Goal: Information Seeking & Learning: Learn about a topic

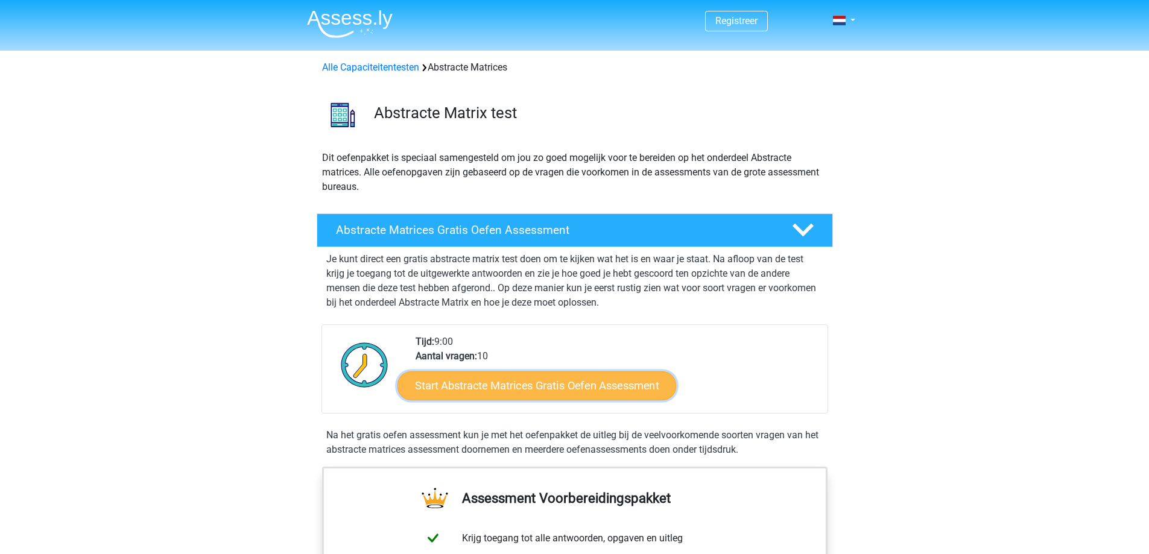
click at [509, 387] on link "Start Abstracte Matrices Gratis Oefen Assessment" at bounding box center [537, 385] width 279 height 29
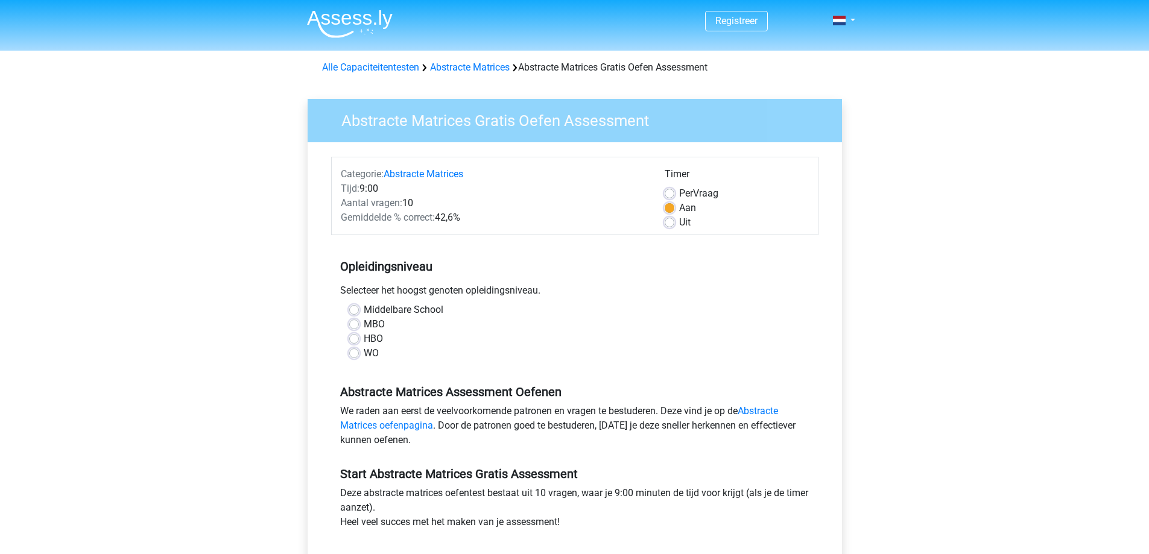
click at [364, 338] on label "HBO" at bounding box center [373, 339] width 19 height 14
click at [353, 338] on input "HBO" at bounding box center [354, 338] width 10 height 12
radio input "true"
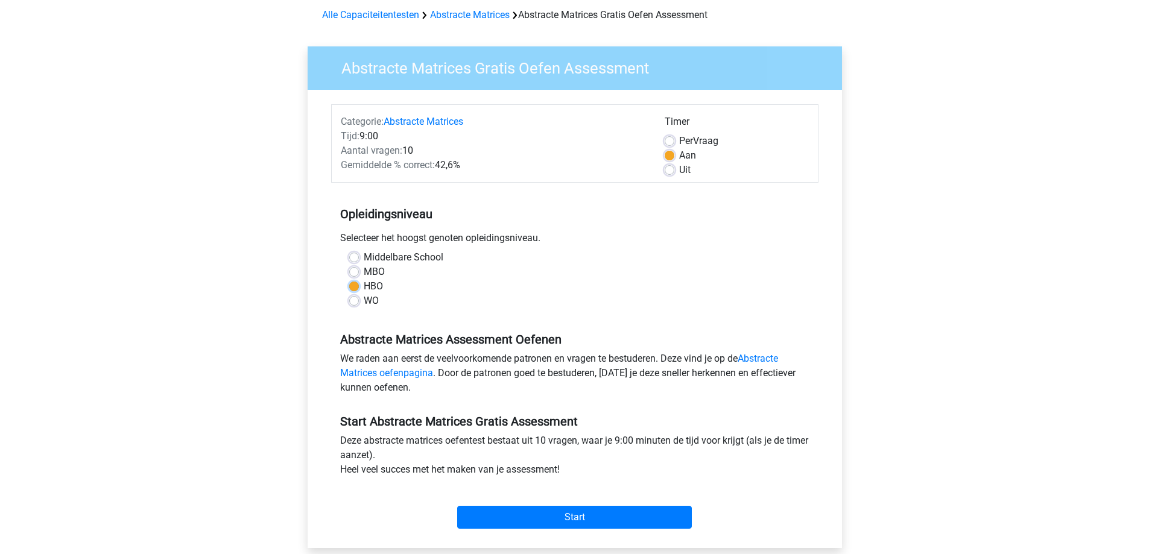
scroll to position [141, 0]
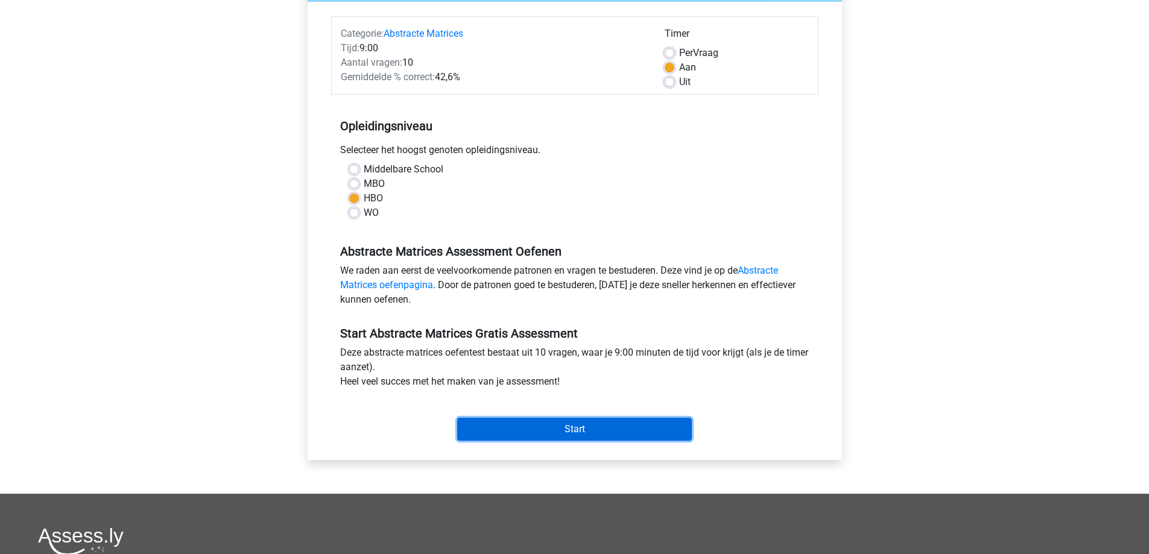
click at [569, 429] on input "Start" at bounding box center [574, 429] width 235 height 23
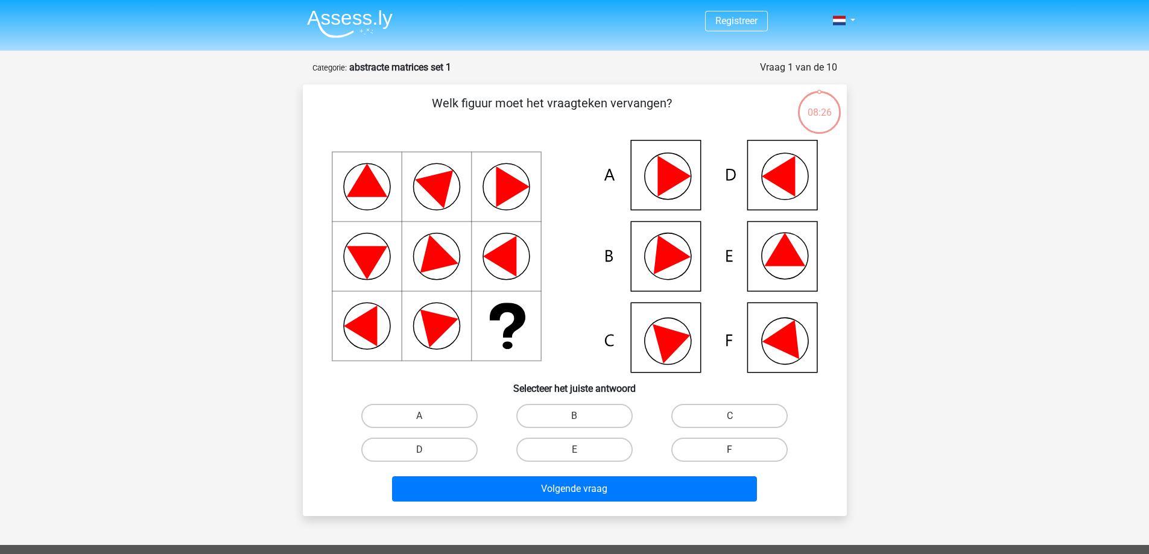
click at [720, 449] on label "F" at bounding box center [729, 450] width 116 height 24
click at [730, 450] on input "F" at bounding box center [734, 454] width 8 height 8
radio input "true"
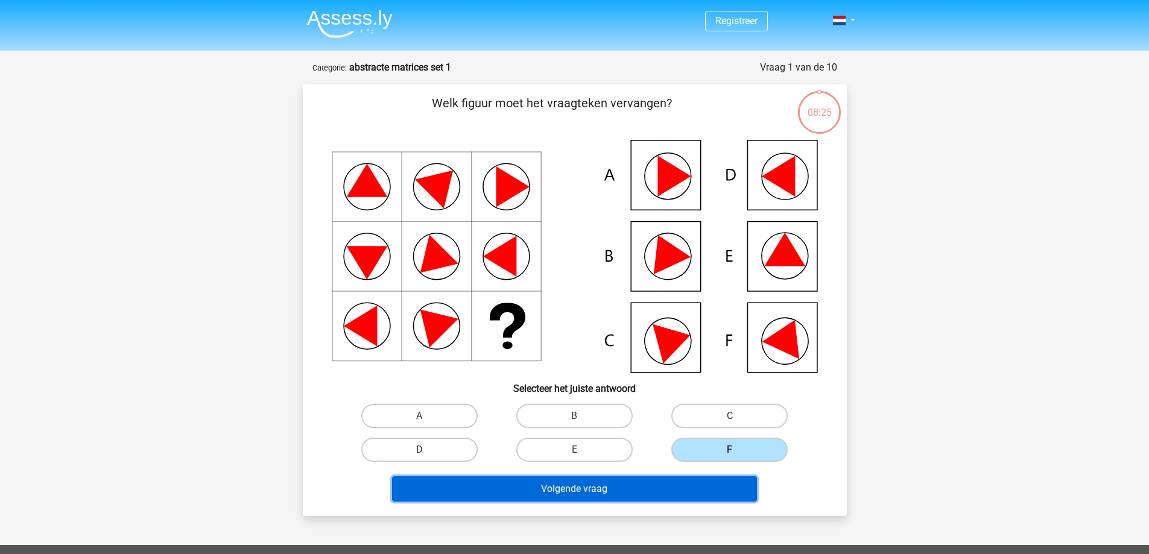
click at [607, 490] on button "Volgende vraag" at bounding box center [574, 489] width 365 height 25
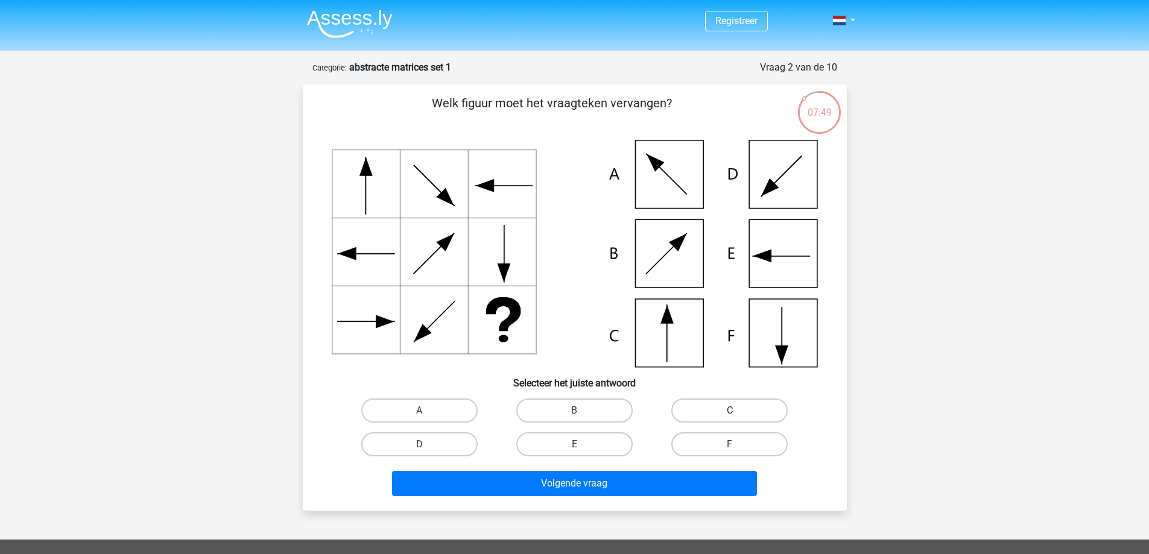
click at [717, 410] on label "C" at bounding box center [729, 411] width 116 height 24
click at [730, 411] on input "C" at bounding box center [734, 415] width 8 height 8
radio input "true"
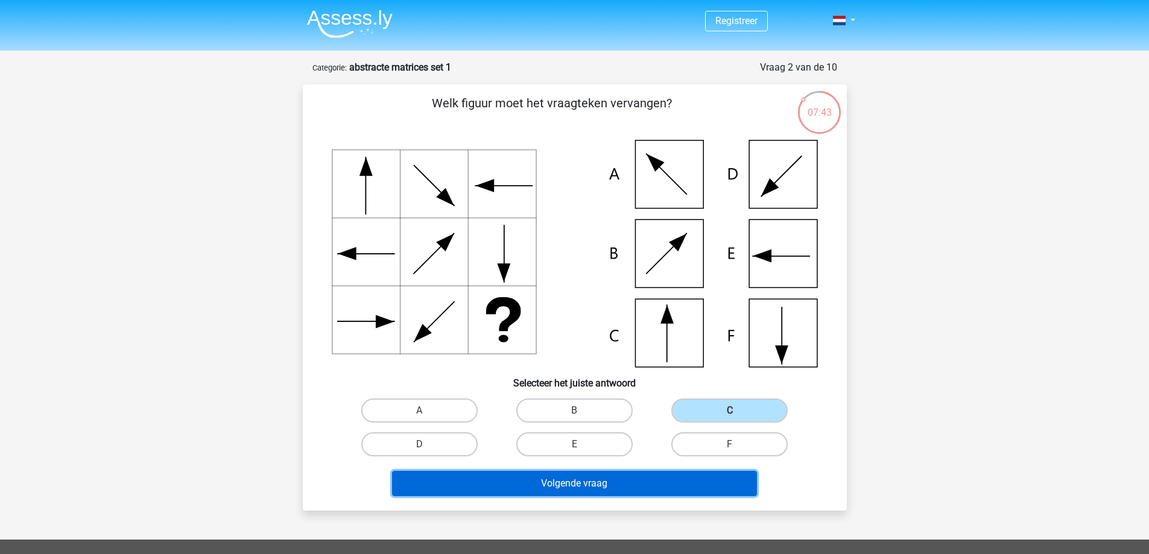
click at [598, 483] on button "Volgende vraag" at bounding box center [574, 483] width 365 height 25
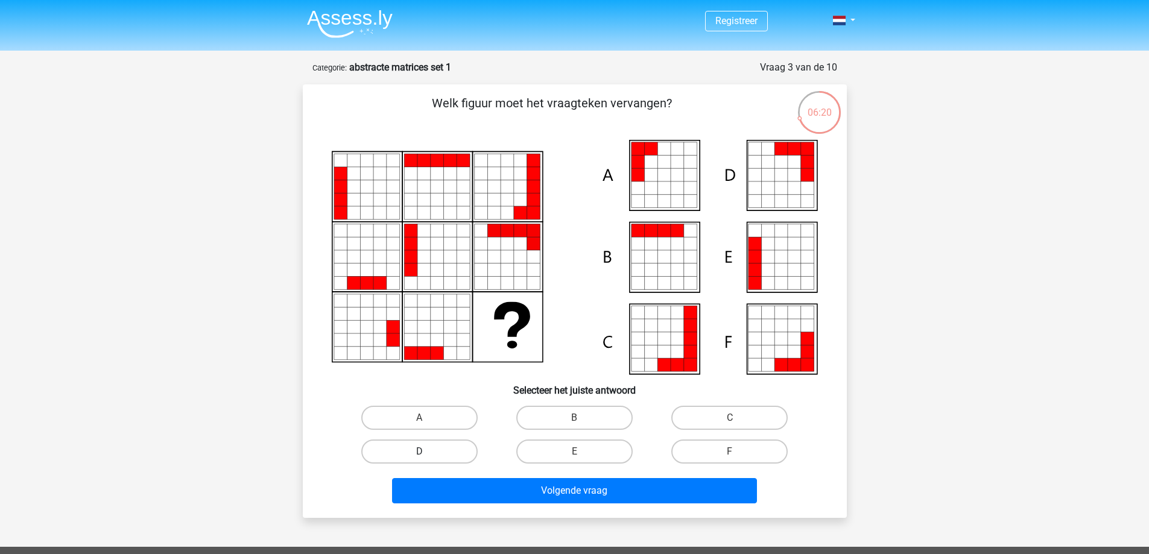
click at [430, 456] on label "D" at bounding box center [419, 452] width 116 height 24
click at [427, 456] on input "D" at bounding box center [423, 456] width 8 height 8
radio input "true"
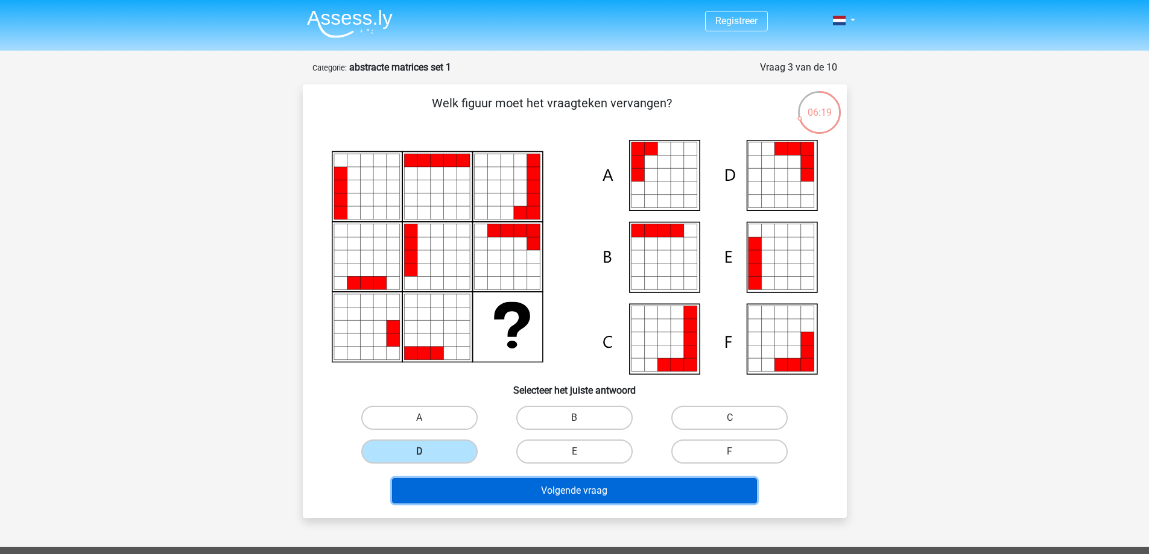
click at [603, 483] on button "Volgende vraag" at bounding box center [574, 490] width 365 height 25
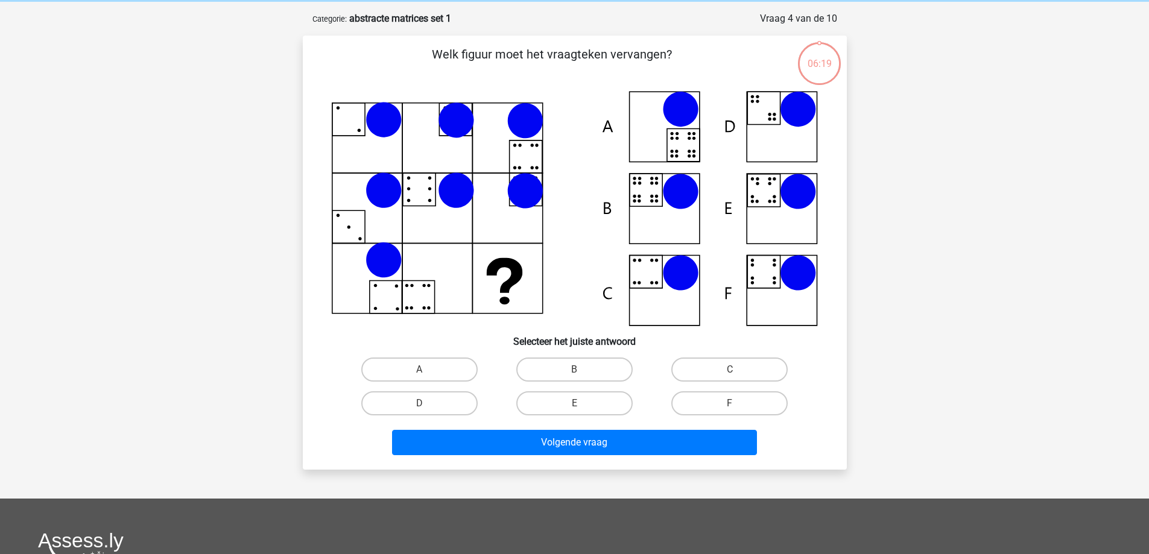
scroll to position [60, 0]
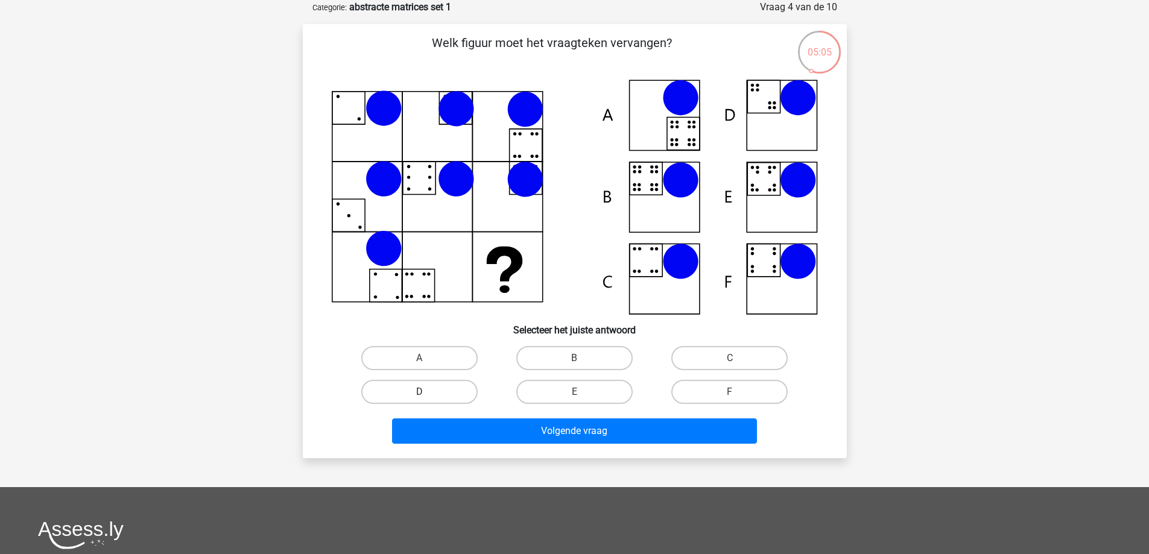
click at [430, 394] on label "D" at bounding box center [419, 392] width 116 height 24
click at [427, 394] on input "D" at bounding box center [423, 396] width 8 height 8
radio input "true"
click at [560, 358] on label "B" at bounding box center [574, 358] width 116 height 24
click at [574, 358] on input "B" at bounding box center [578, 362] width 8 height 8
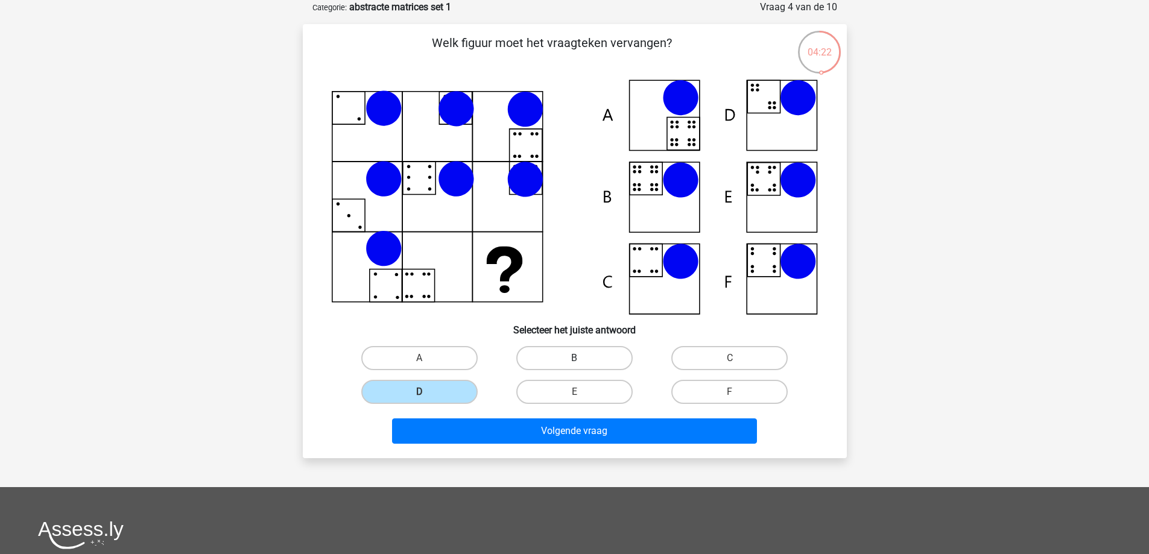
radio input "true"
click at [402, 389] on label "D" at bounding box center [419, 392] width 116 height 24
click at [419, 392] on input "D" at bounding box center [423, 396] width 8 height 8
radio input "true"
click at [556, 352] on label "B" at bounding box center [574, 358] width 116 height 24
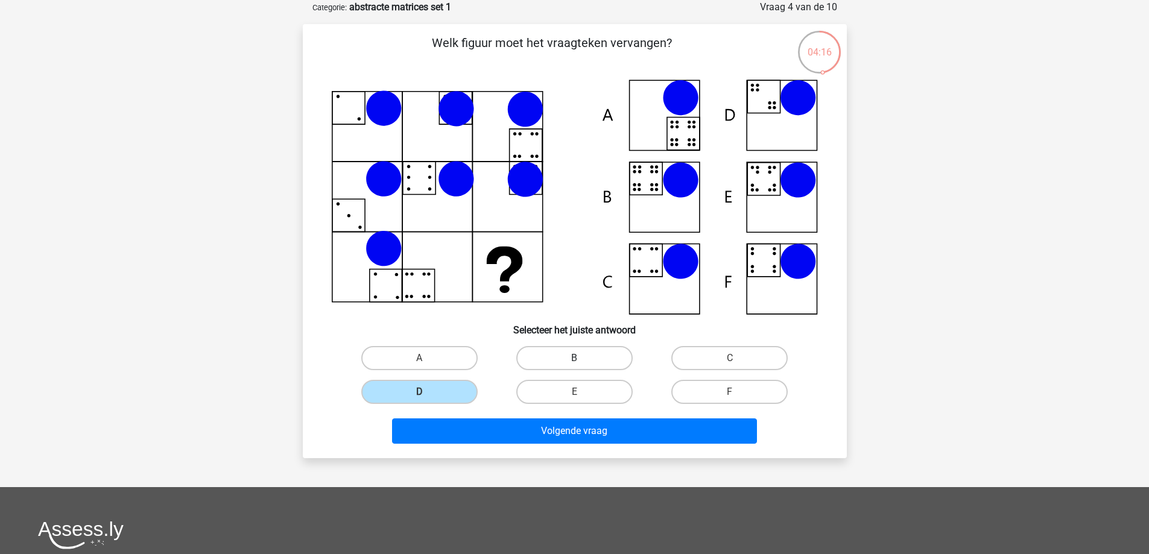
click at [574, 358] on input "B" at bounding box center [578, 362] width 8 height 8
radio input "true"
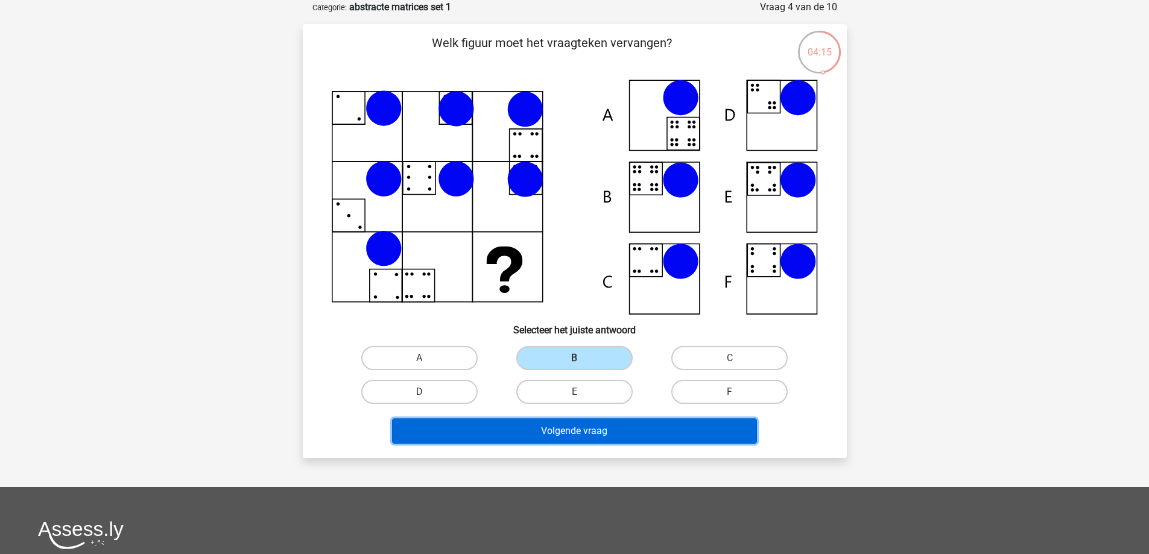
click at [566, 428] on button "Volgende vraag" at bounding box center [574, 431] width 365 height 25
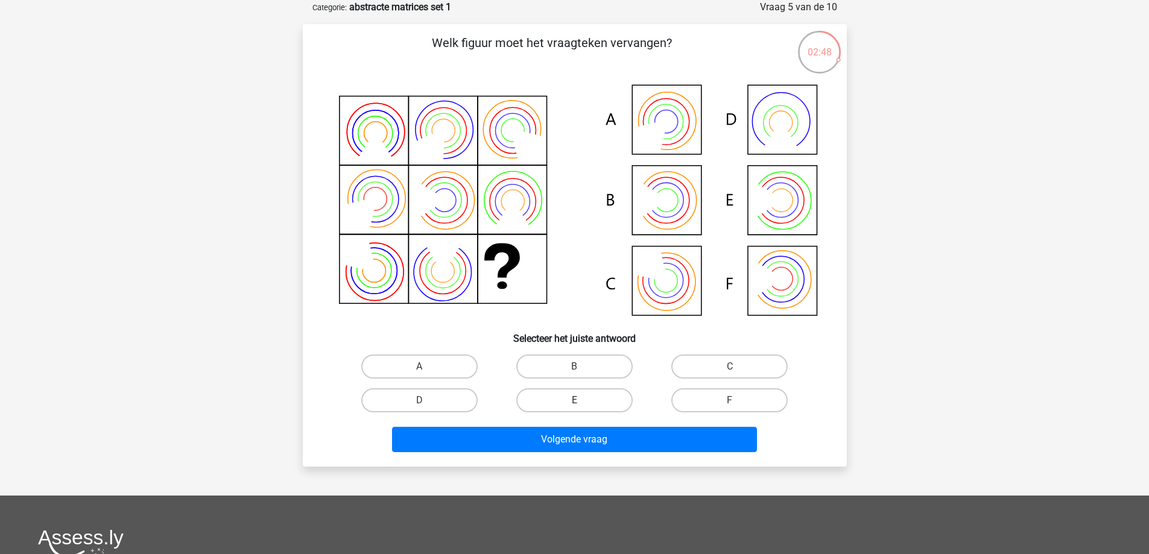
click at [607, 401] on label "E" at bounding box center [574, 401] width 116 height 24
click at [582, 401] on input "E" at bounding box center [578, 405] width 8 height 8
radio input "true"
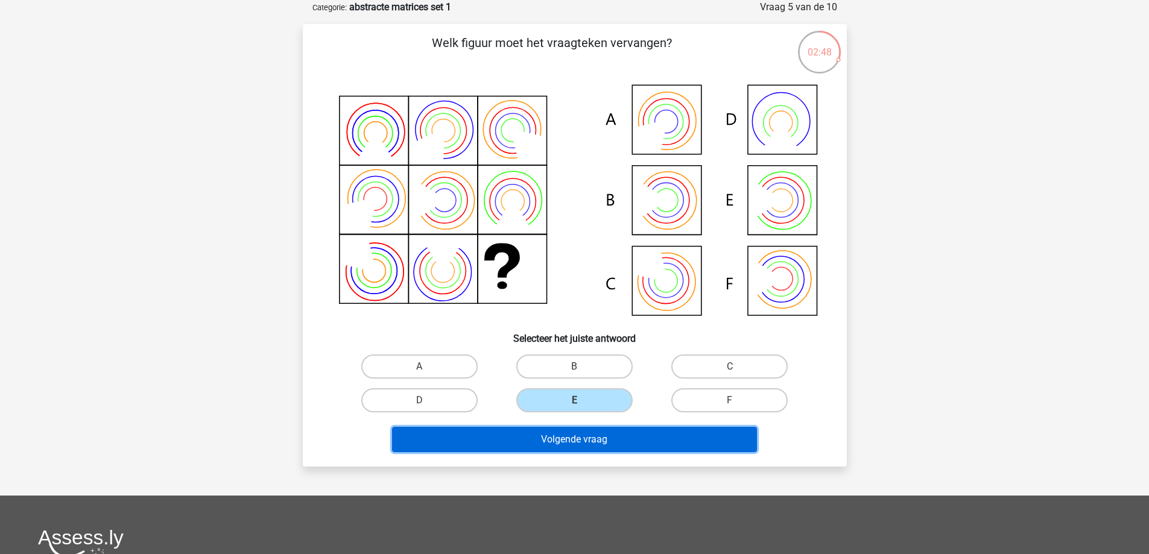
click at [570, 439] on button "Volgende vraag" at bounding box center [574, 439] width 365 height 25
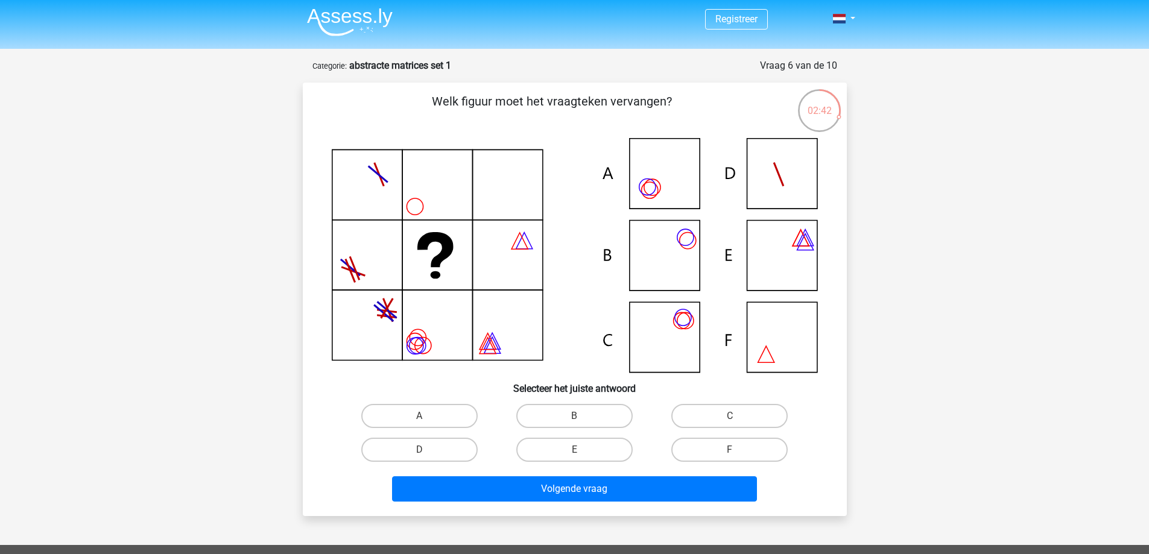
scroll to position [0, 0]
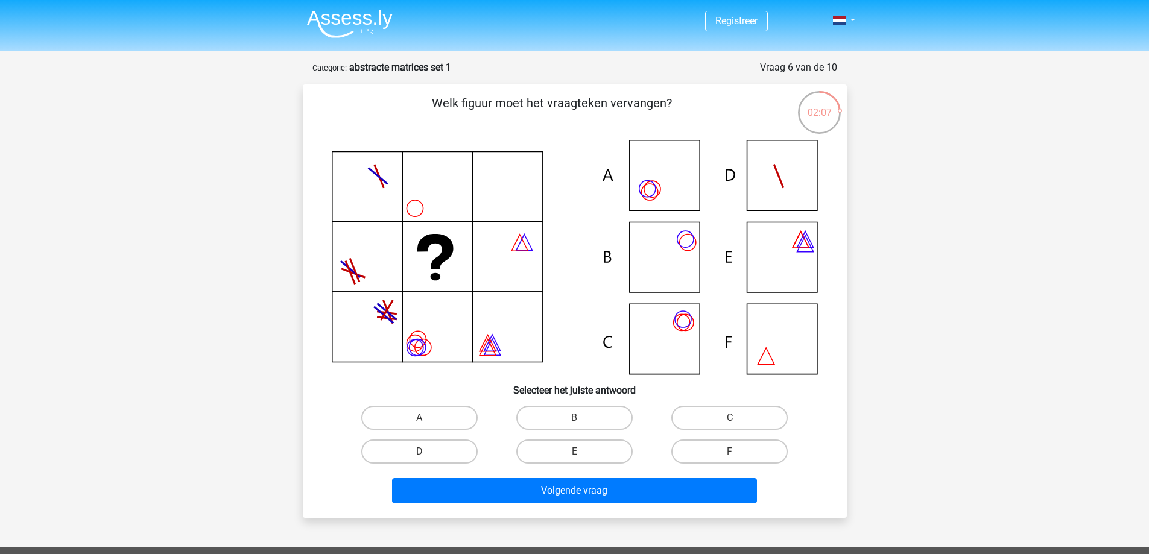
click at [427, 420] on input "A" at bounding box center [423, 422] width 8 height 8
radio input "true"
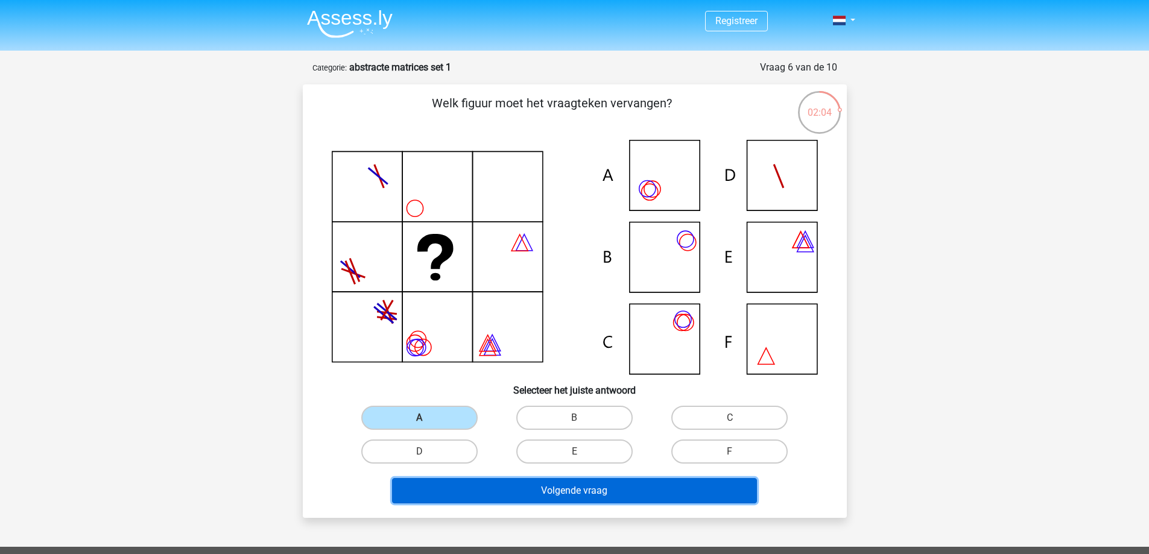
click at [623, 496] on button "Volgende vraag" at bounding box center [574, 490] width 365 height 25
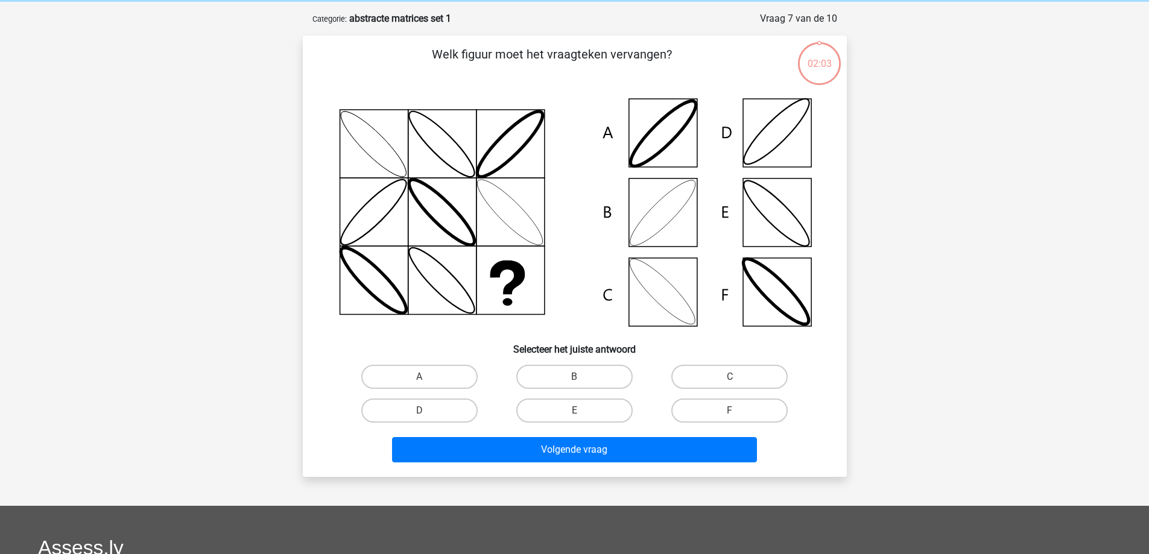
scroll to position [60, 0]
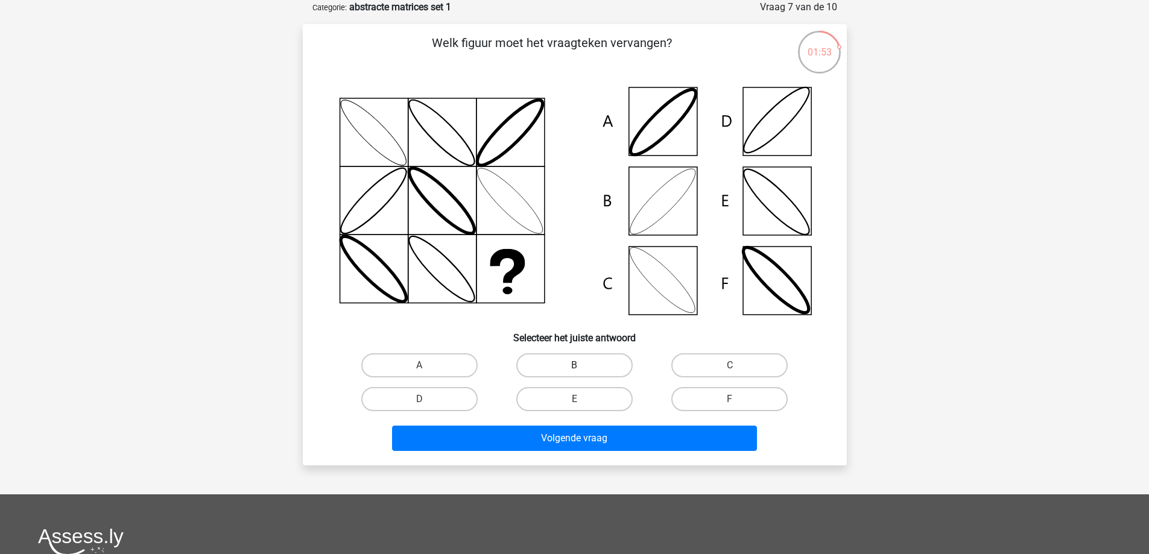
click at [571, 364] on label "B" at bounding box center [574, 366] width 116 height 24
click at [574, 366] on input "B" at bounding box center [578, 370] width 8 height 8
radio input "true"
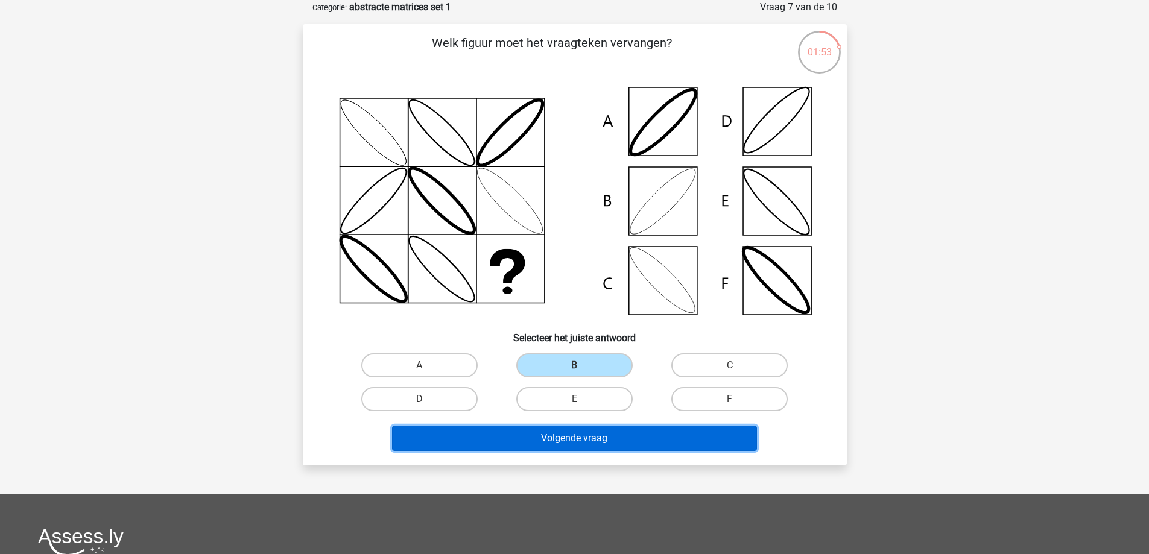
click at [583, 436] on button "Volgende vraag" at bounding box center [574, 438] width 365 height 25
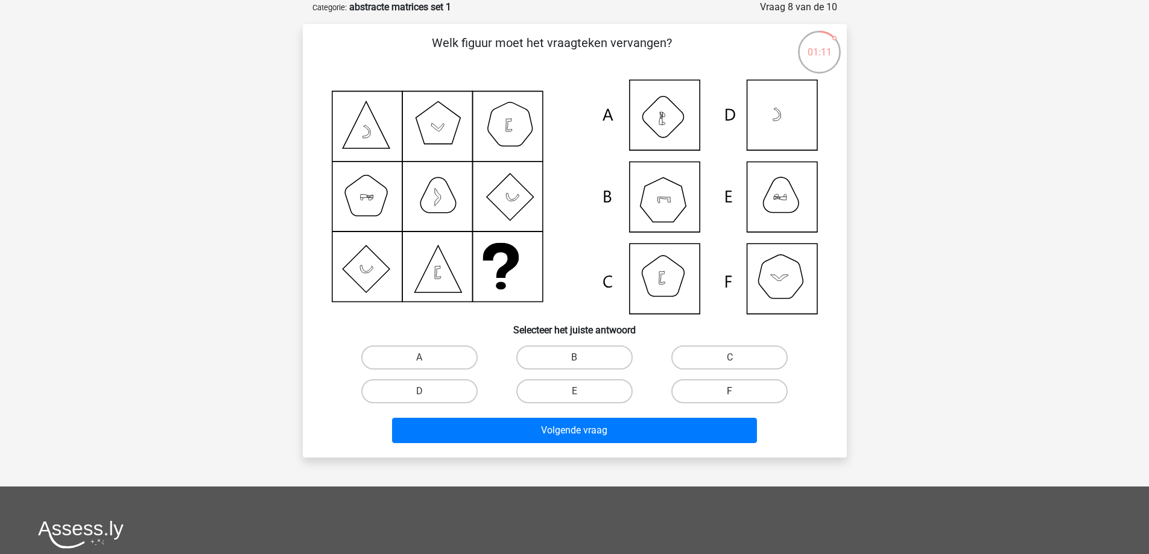
click at [716, 390] on label "F" at bounding box center [729, 391] width 116 height 24
click at [730, 392] on input "F" at bounding box center [734, 396] width 8 height 8
radio input "true"
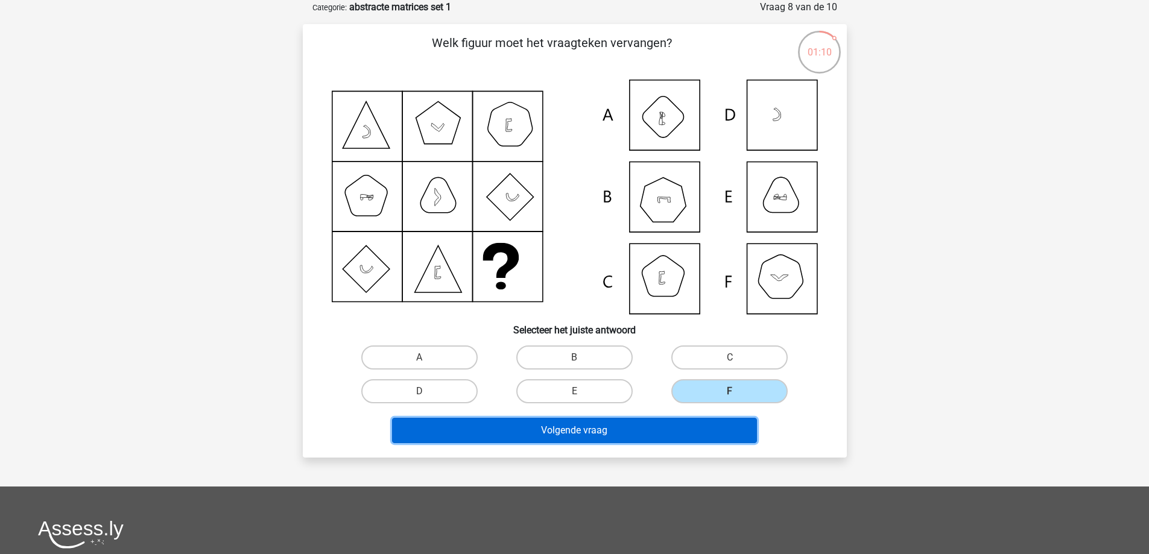
click at [601, 429] on button "Volgende vraag" at bounding box center [574, 430] width 365 height 25
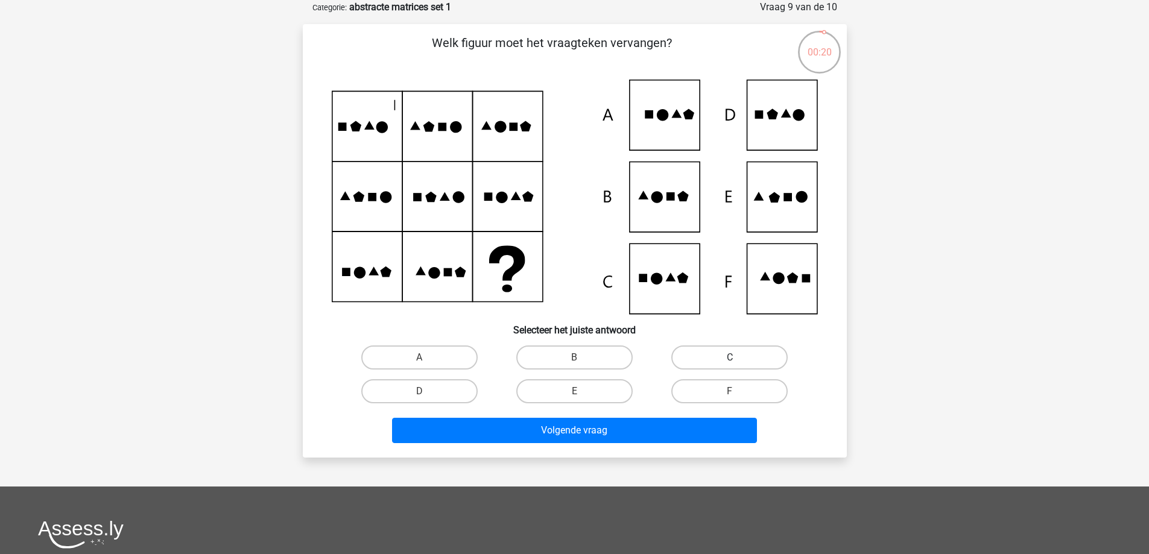
click at [726, 361] on label "C" at bounding box center [729, 358] width 116 height 24
click at [730, 361] on input "C" at bounding box center [734, 362] width 8 height 8
radio input "true"
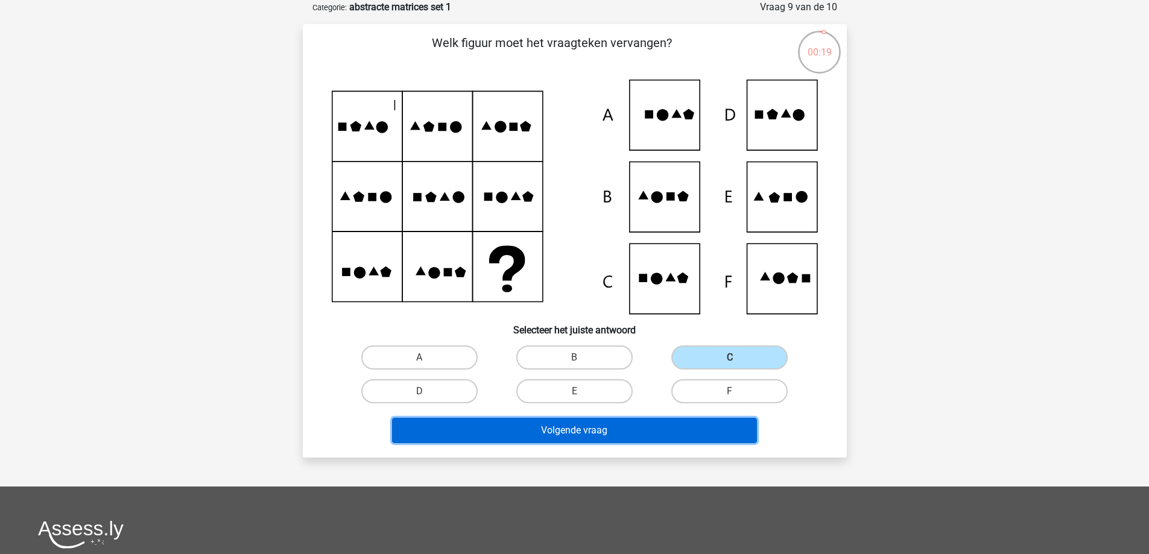
click at [595, 436] on button "Volgende vraag" at bounding box center [574, 430] width 365 height 25
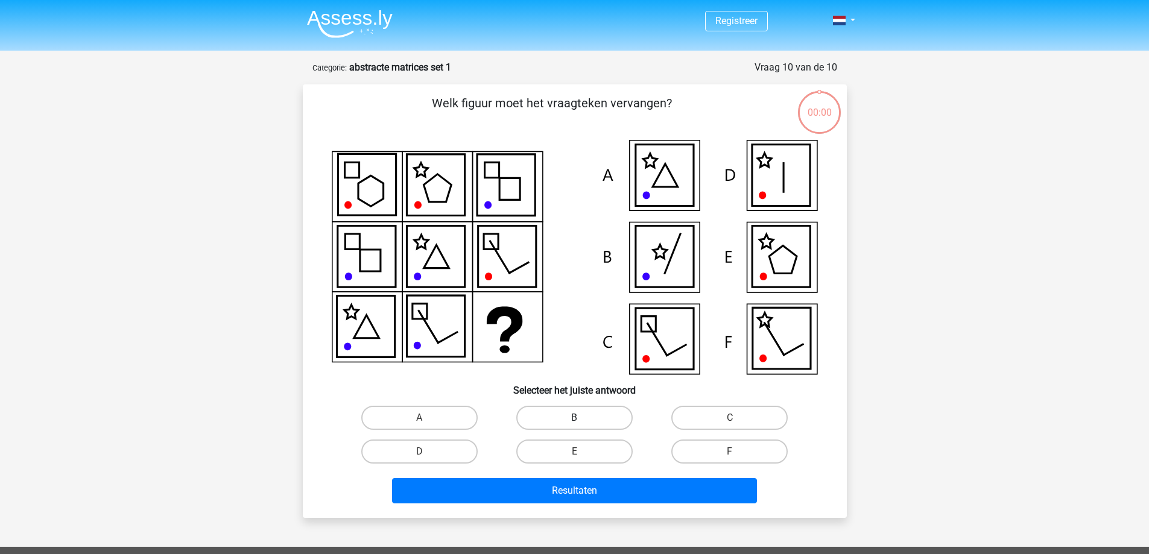
scroll to position [60, 0]
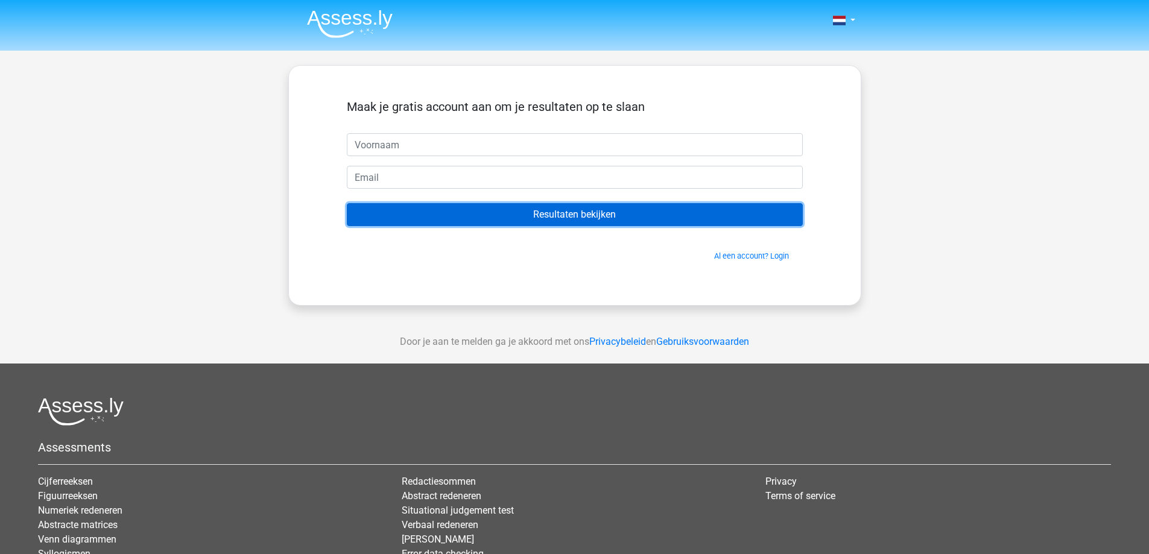
click at [592, 218] on input "Resultaten bekijken" at bounding box center [575, 214] width 456 height 23
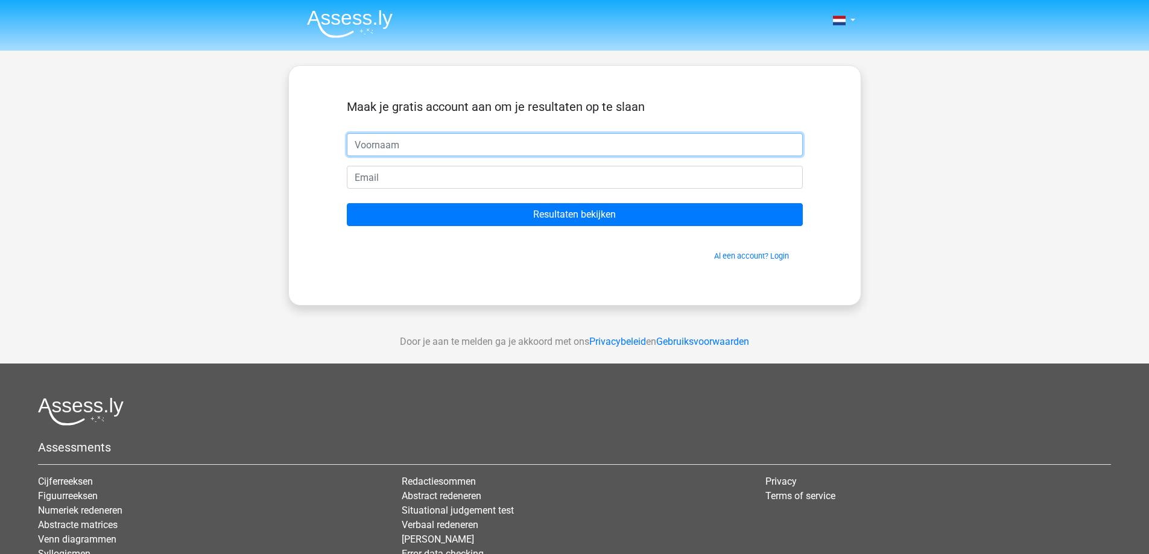
click at [424, 144] on input "text" at bounding box center [575, 144] width 456 height 23
type input "Sebastiaan"
click at [397, 182] on input "email" at bounding box center [575, 177] width 456 height 23
type input "sebastiaandegeest@hotmail.com"
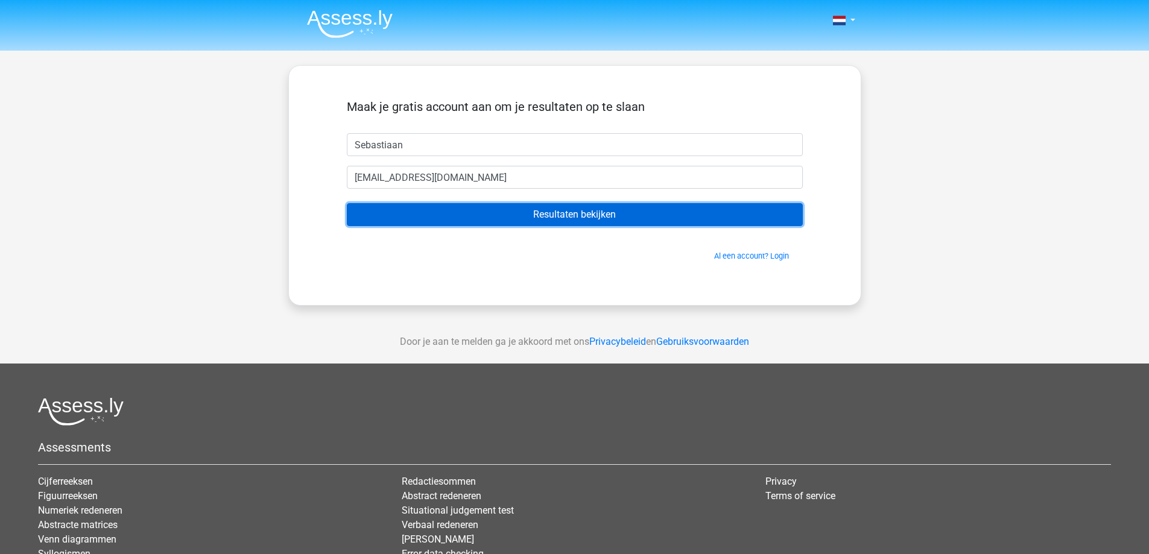
click at [574, 217] on input "Resultaten bekijken" at bounding box center [575, 214] width 456 height 23
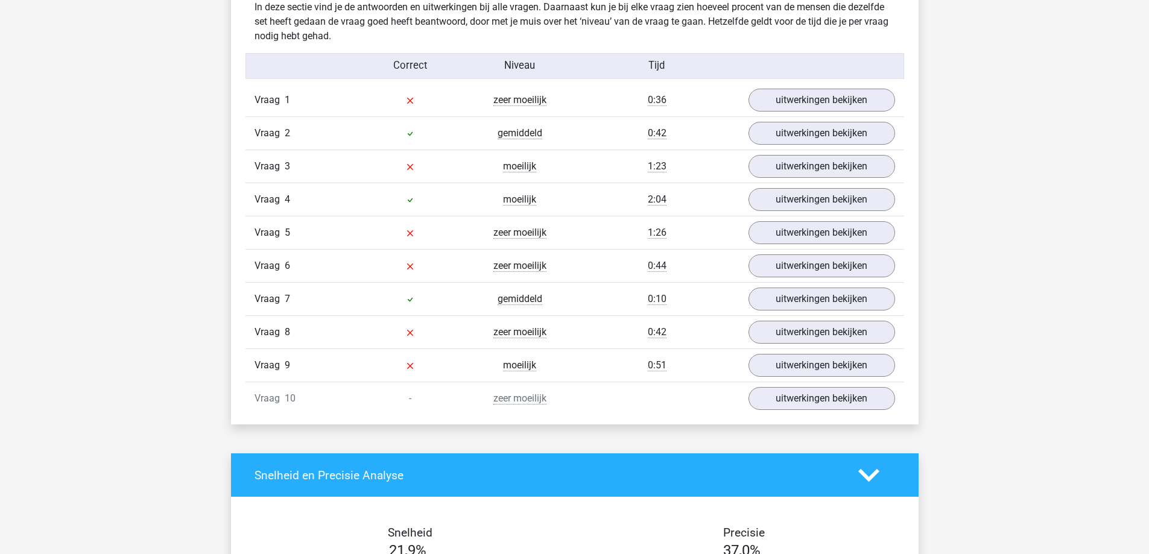
scroll to position [985, 0]
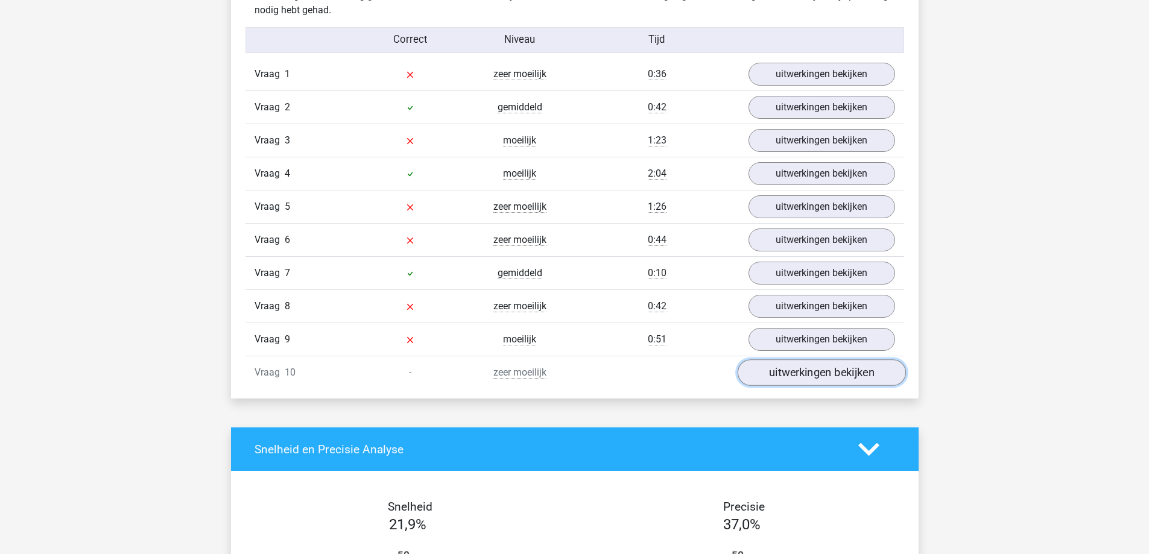
click at [816, 379] on link "uitwerkingen bekijken" at bounding box center [821, 373] width 168 height 27
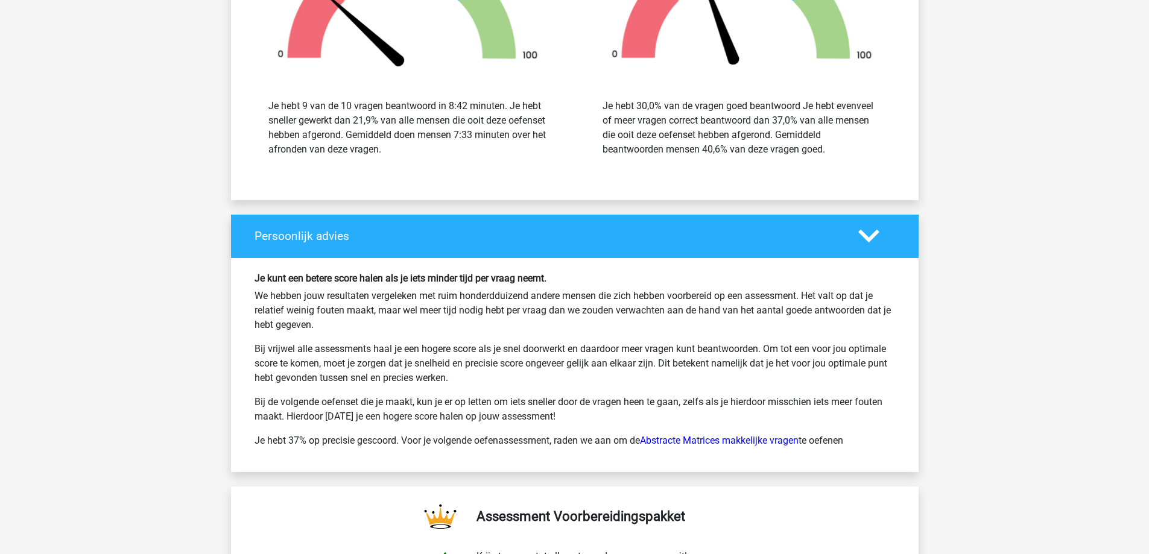
scroll to position [2534, 0]
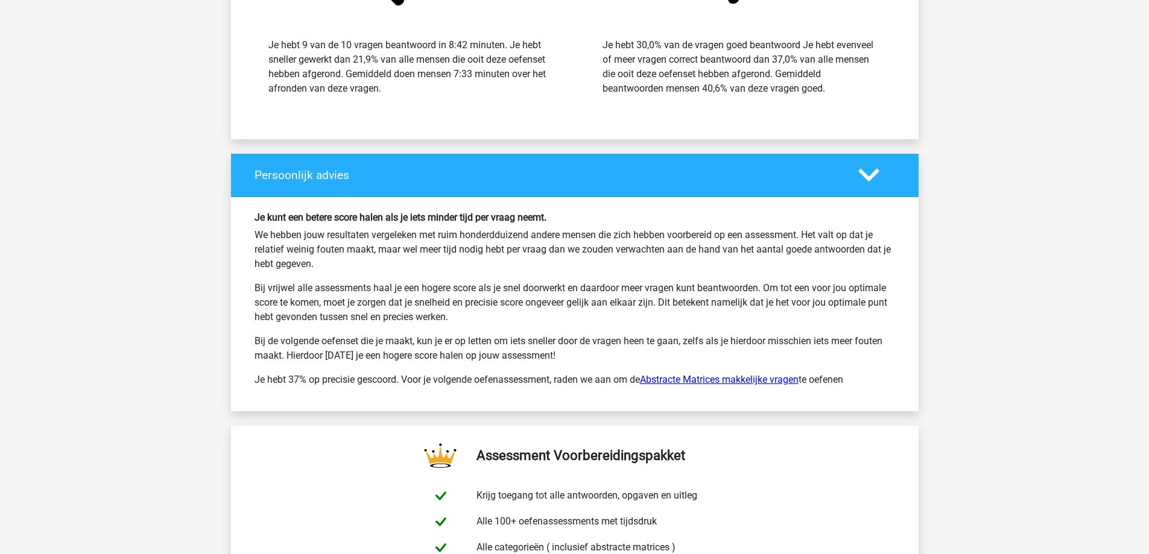
click at [709, 379] on link "Abstracte Matrices makkelijke vragen" at bounding box center [719, 379] width 159 height 11
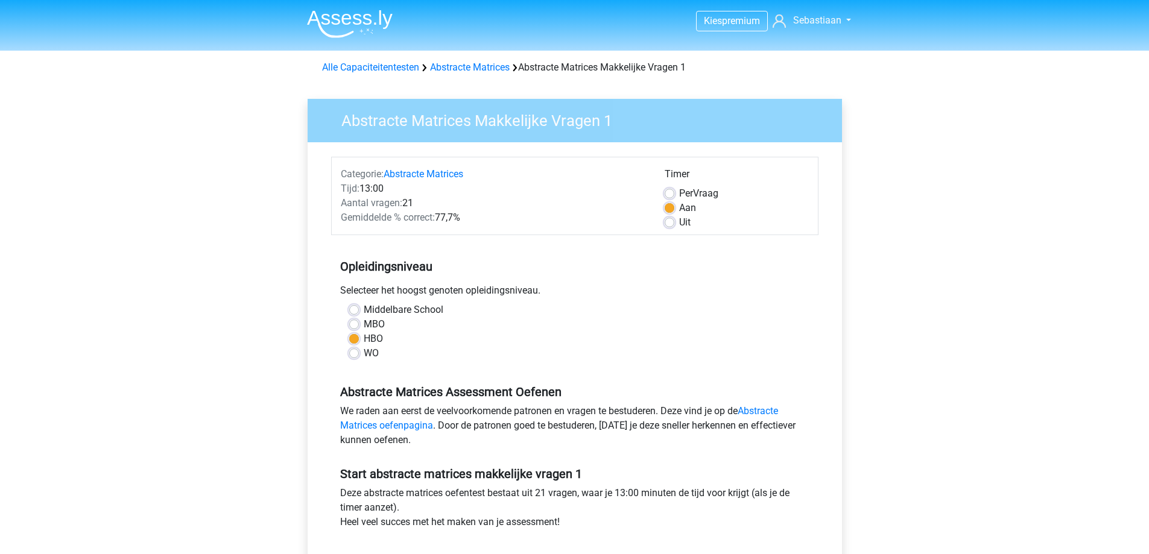
click at [364, 323] on label "MBO" at bounding box center [374, 324] width 21 height 14
click at [356, 323] on input "MBO" at bounding box center [354, 323] width 10 height 12
radio input "true"
click at [394, 425] on link "Abstracte Matrices oefenpagina" at bounding box center [559, 418] width 438 height 26
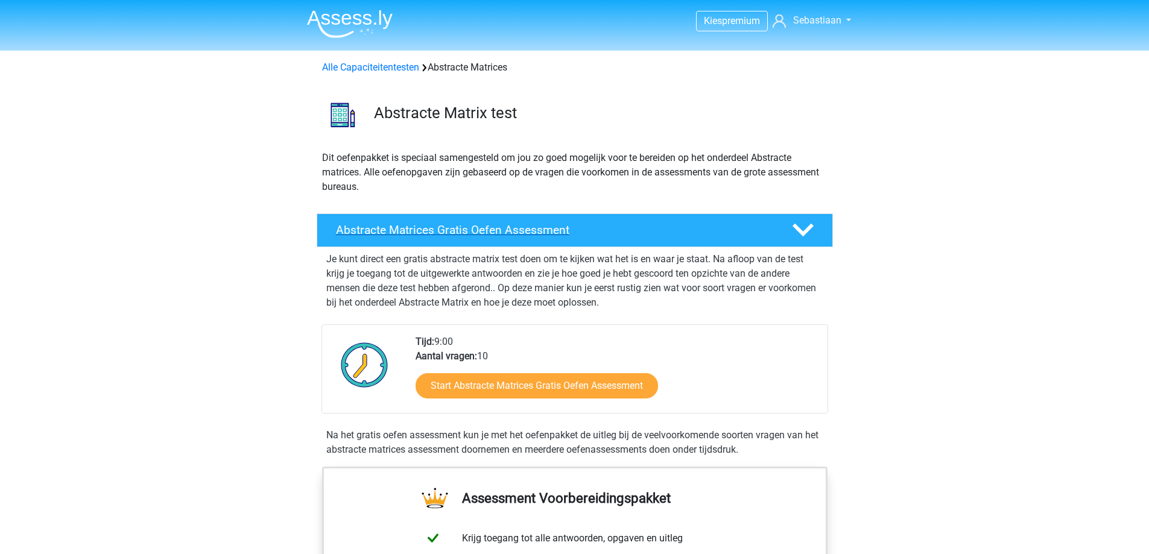
click at [793, 228] on icon at bounding box center [803, 230] width 21 height 21
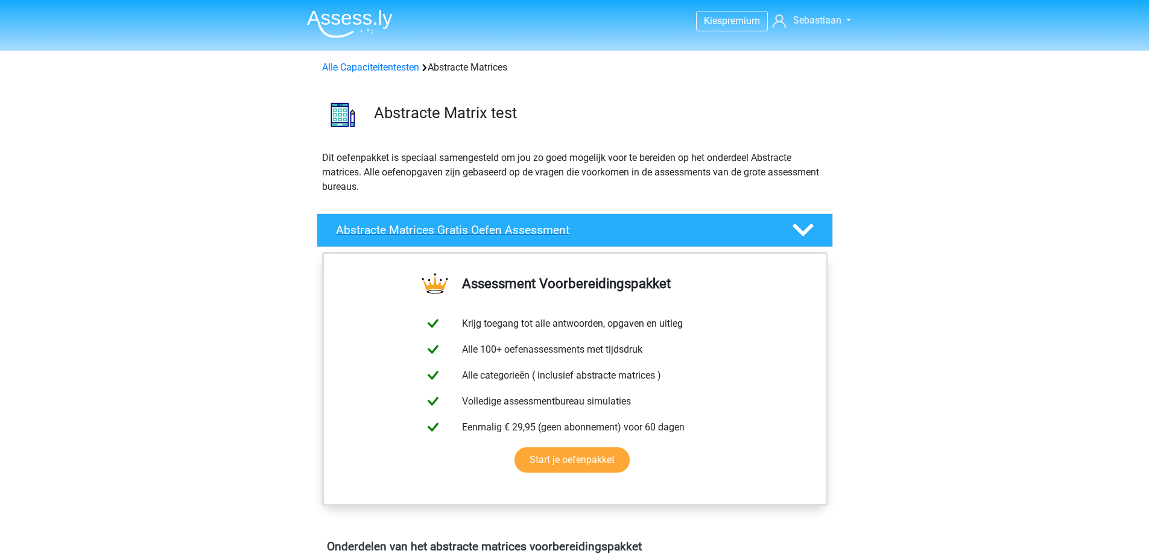
click at [797, 227] on polygon at bounding box center [803, 230] width 21 height 13
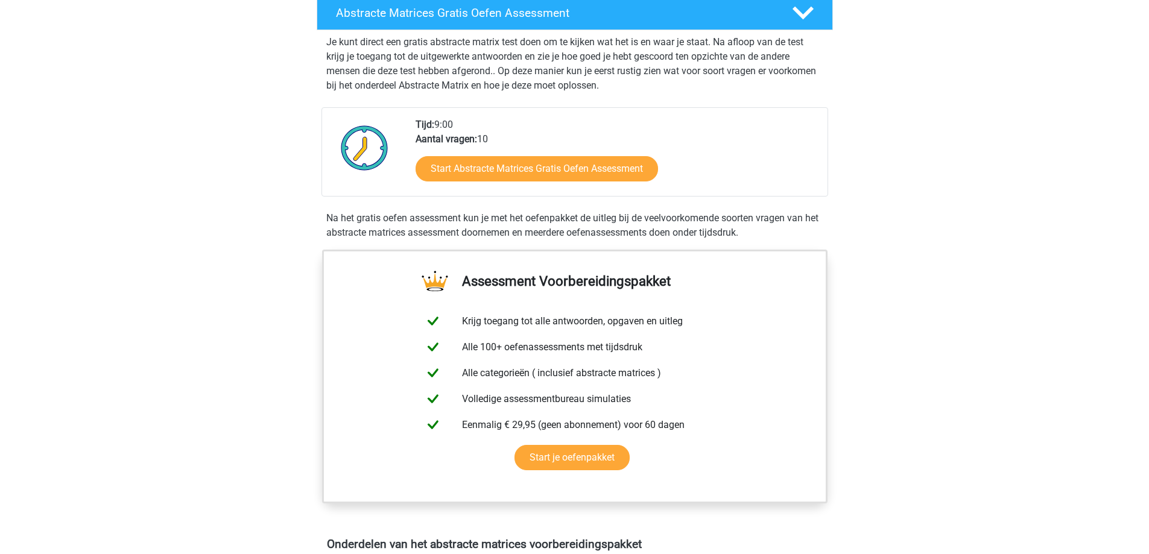
scroll to position [422, 0]
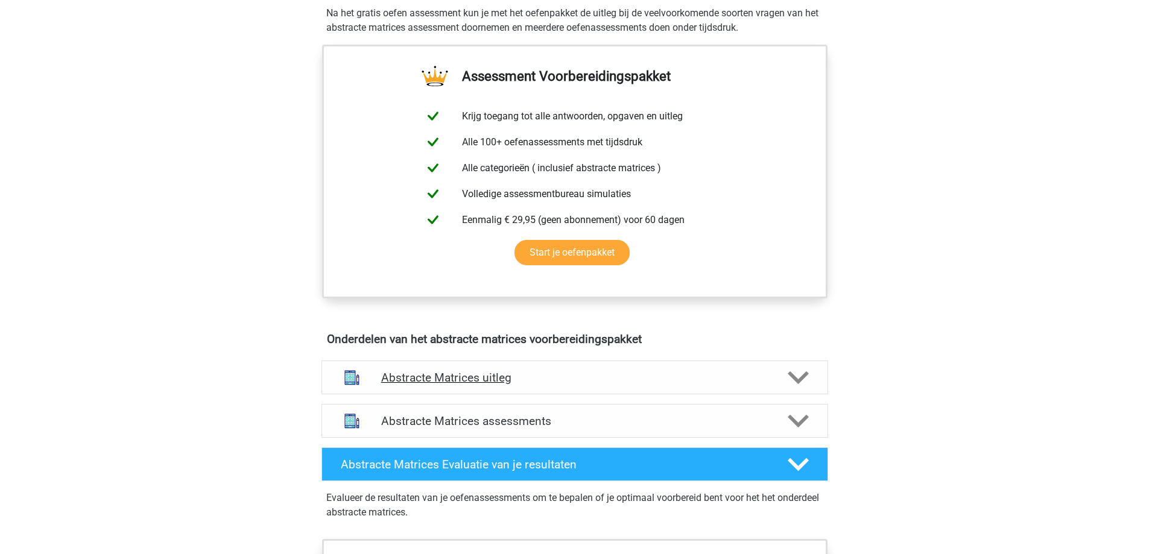
click at [507, 375] on h4 "Abstracte Matrices uitleg" at bounding box center [574, 378] width 387 height 14
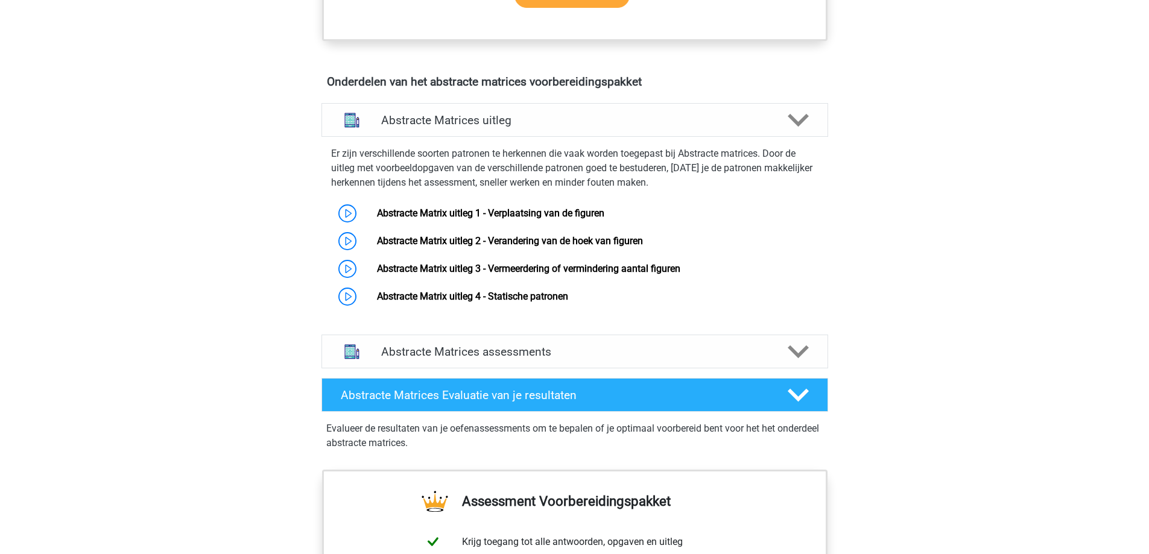
scroll to position [704, 0]
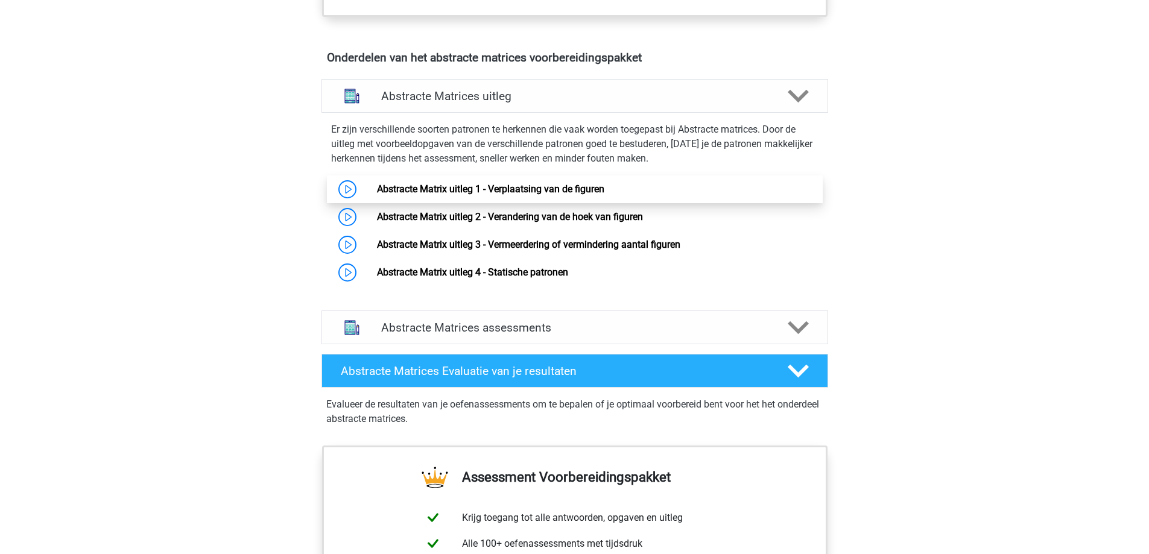
click at [428, 189] on link "Abstracte Matrix uitleg 1 - Verplaatsing van de figuren" at bounding box center [490, 188] width 227 height 11
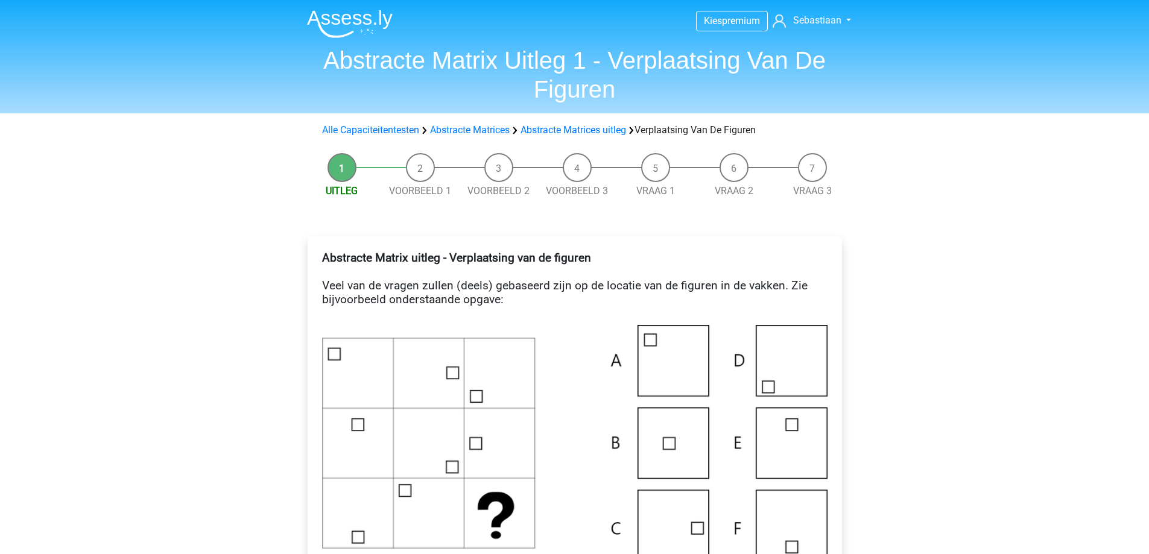
scroll to position [141, 0]
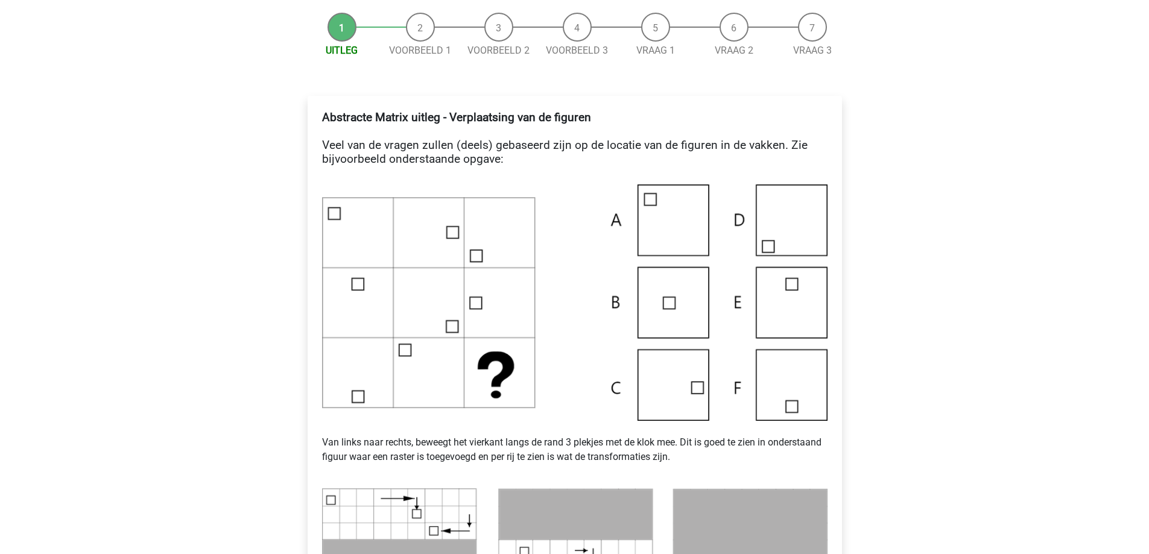
click at [675, 386] on img at bounding box center [575, 303] width 506 height 236
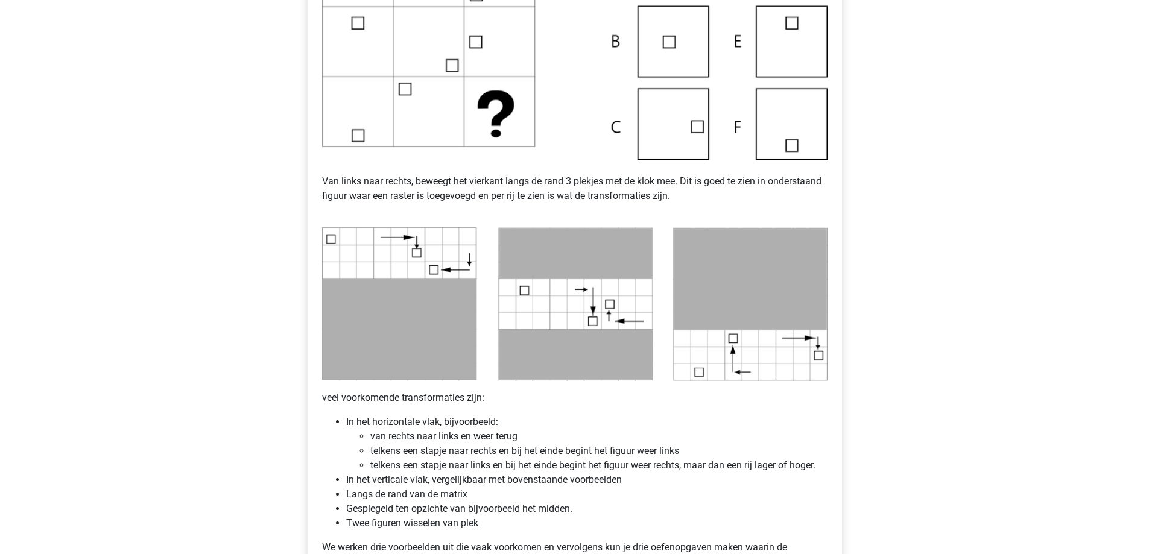
scroll to position [563, 0]
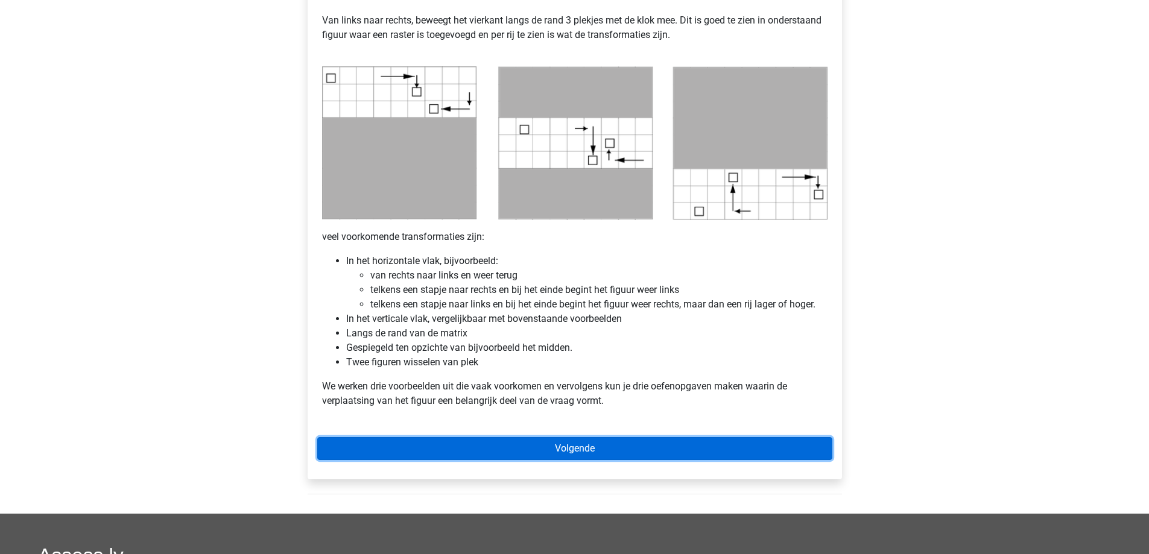
click at [575, 449] on link "Volgende" at bounding box center [574, 448] width 515 height 23
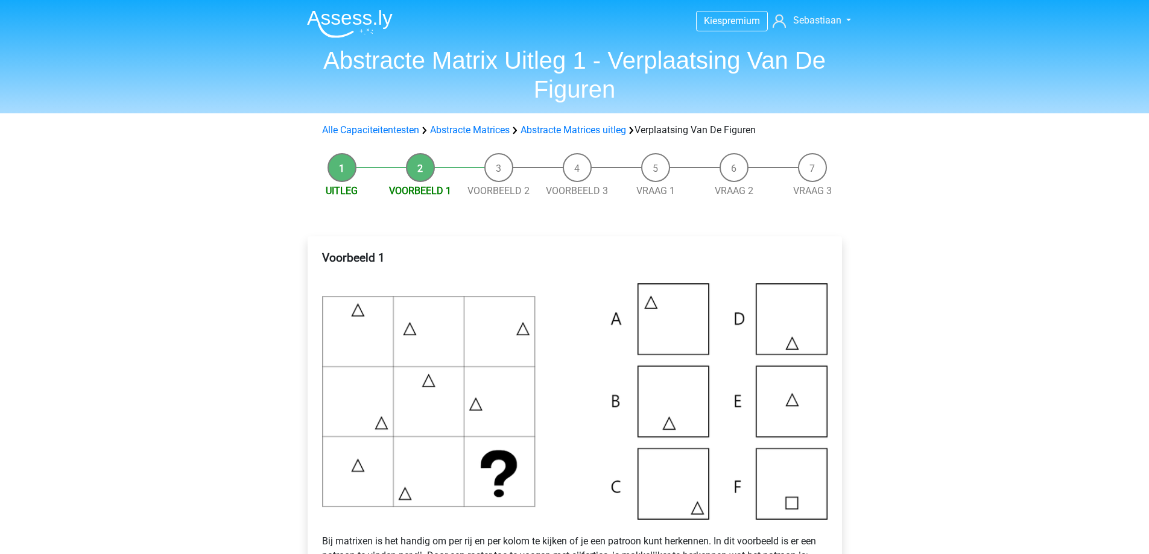
scroll to position [141, 0]
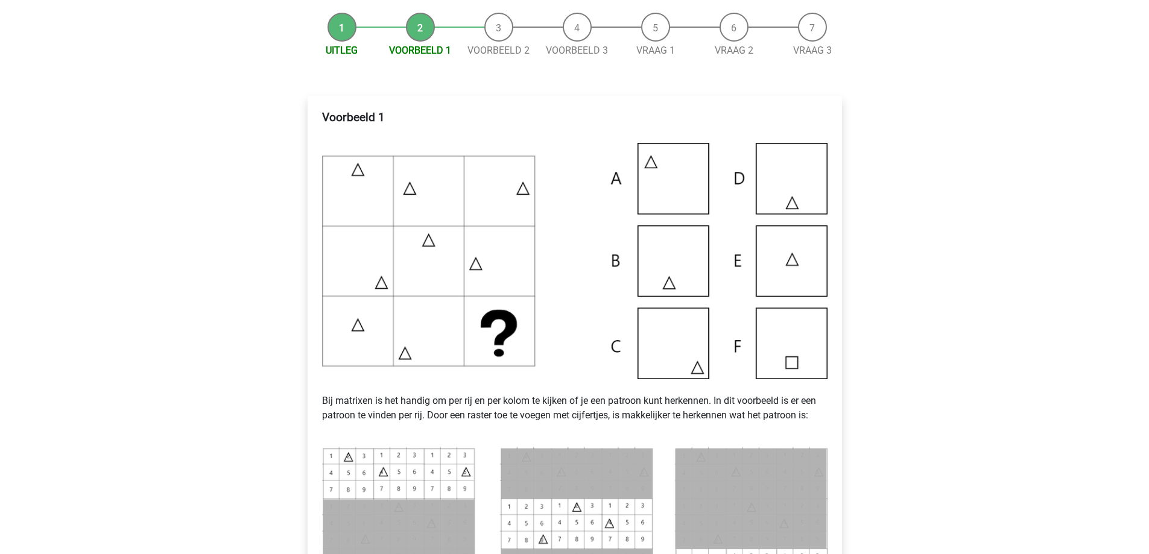
click at [687, 346] on img at bounding box center [575, 261] width 506 height 236
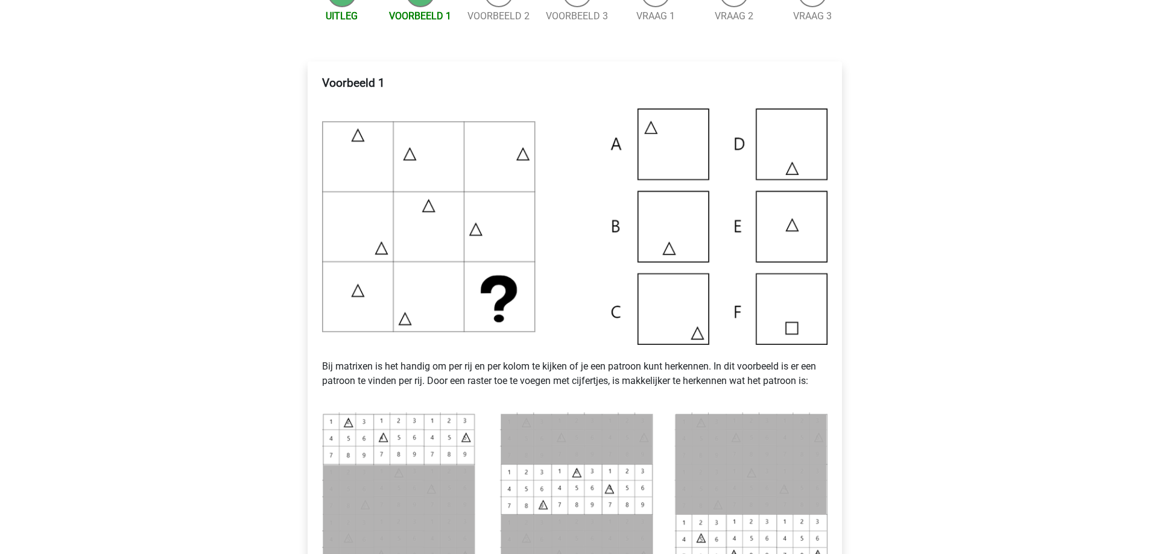
scroll to position [0, 0]
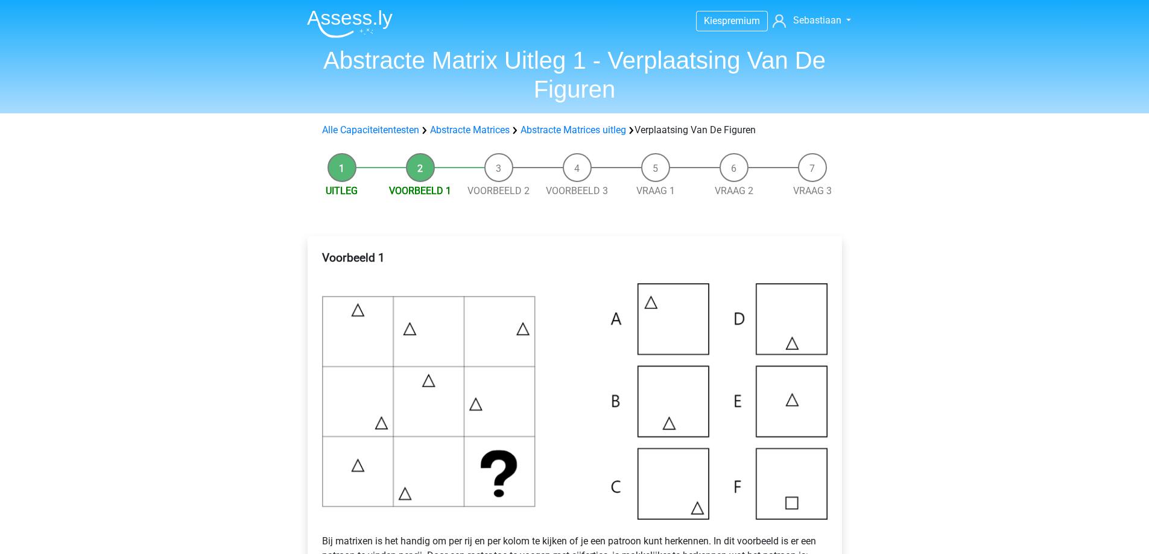
click at [338, 173] on li "Uitleg" at bounding box center [342, 175] width 78 height 45
click at [613, 126] on link "Abstracte Matrices uitleg" at bounding box center [574, 129] width 106 height 11
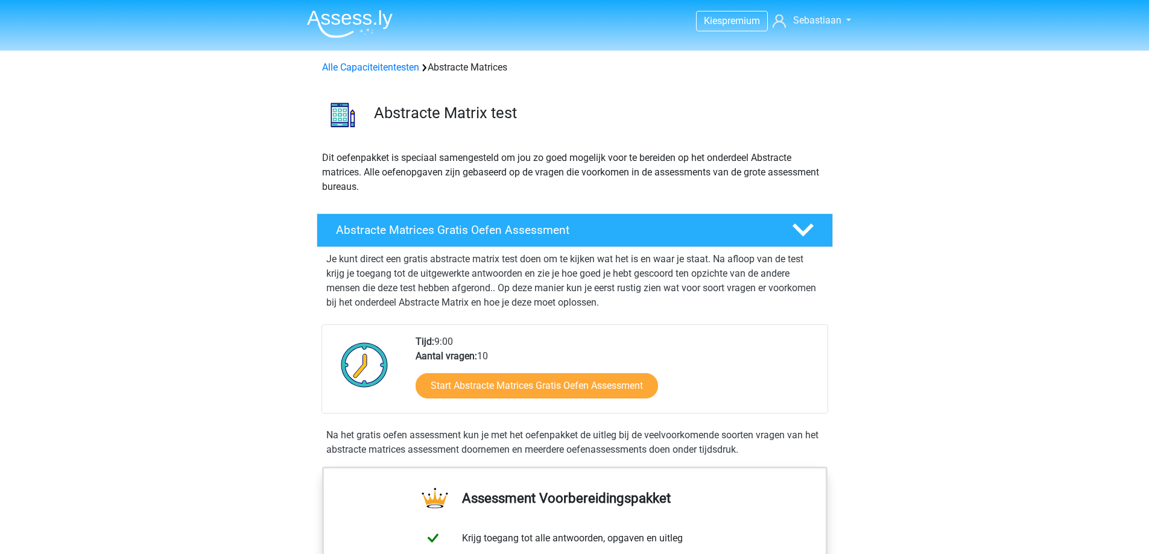
scroll to position [778, 0]
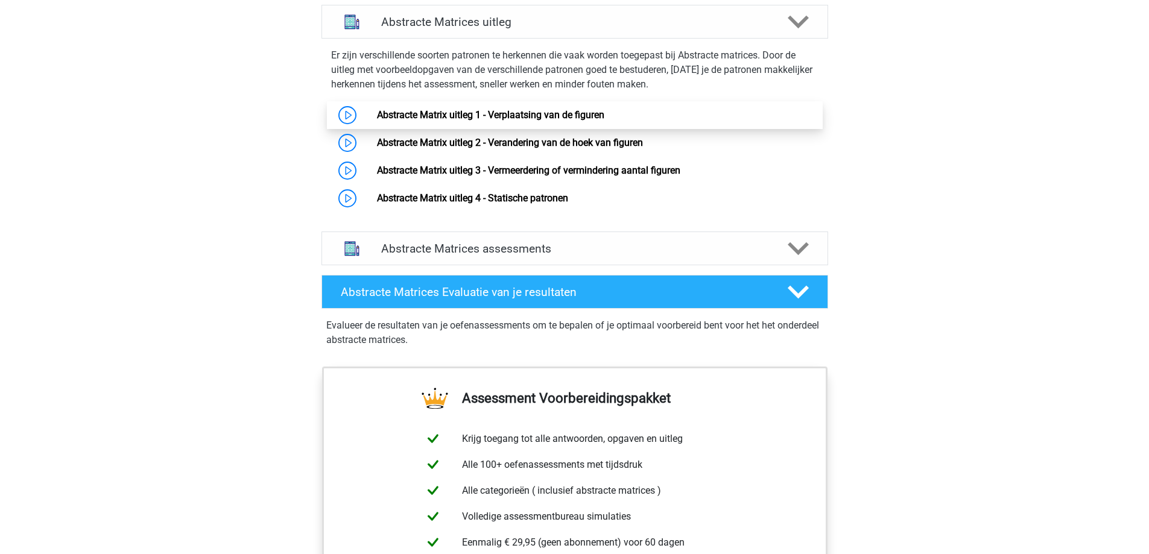
click at [480, 115] on link "Abstracte Matrix uitleg 1 - Verplaatsing van de figuren" at bounding box center [490, 114] width 227 height 11
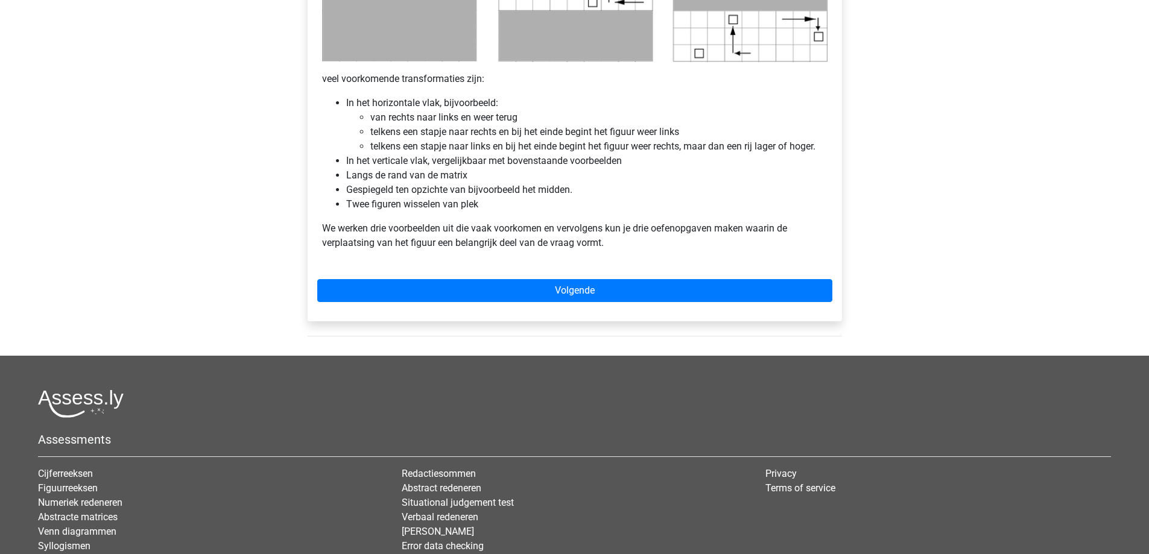
scroll to position [700, 0]
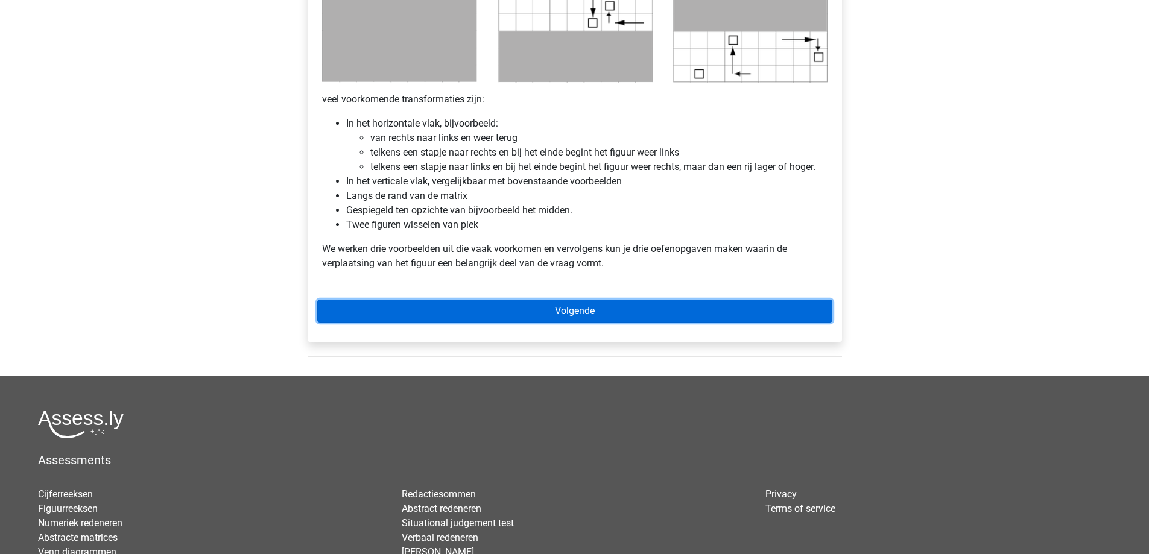
click at [592, 316] on link "Volgende" at bounding box center [574, 311] width 515 height 23
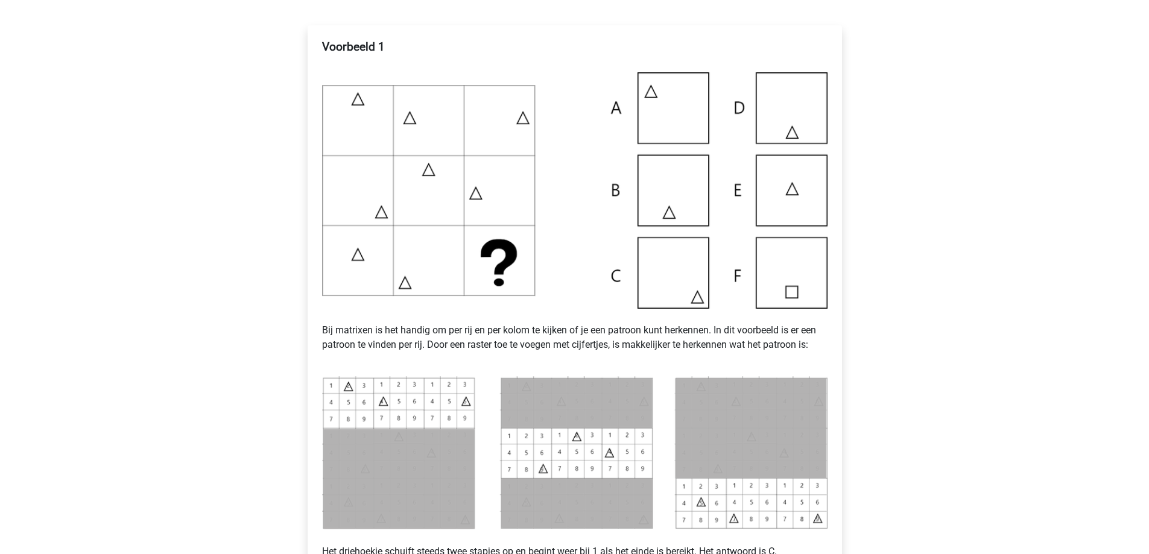
scroll to position [282, 0]
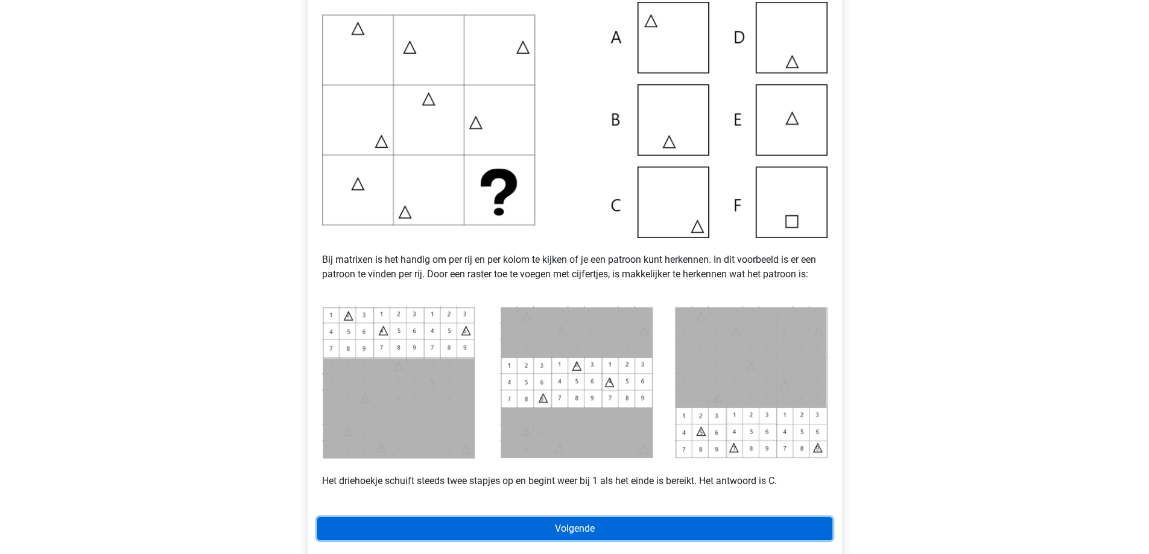
click at [563, 525] on link "Volgende" at bounding box center [574, 529] width 515 height 23
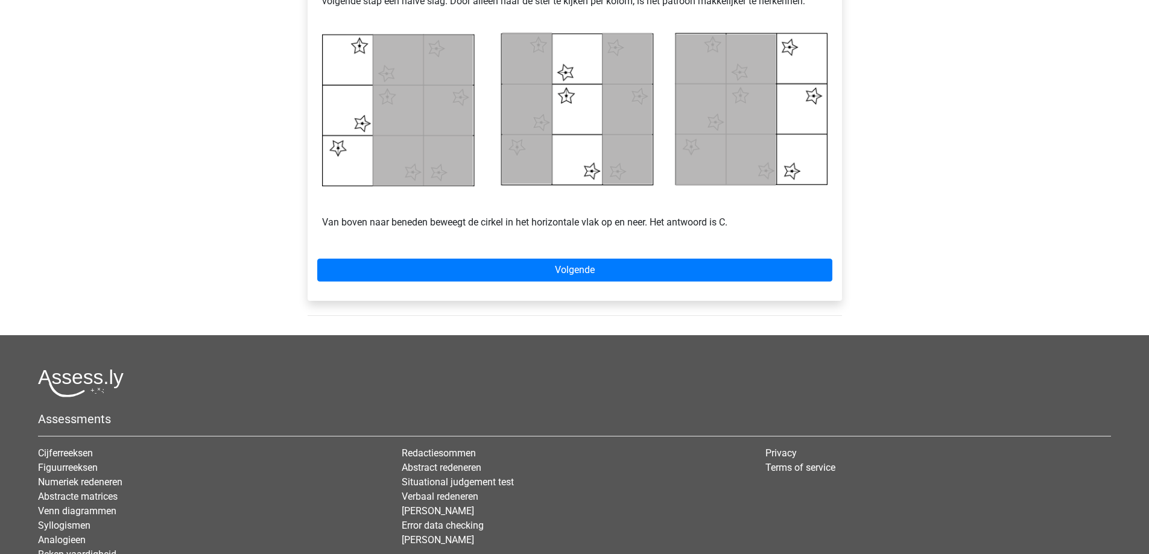
scroll to position [422, 0]
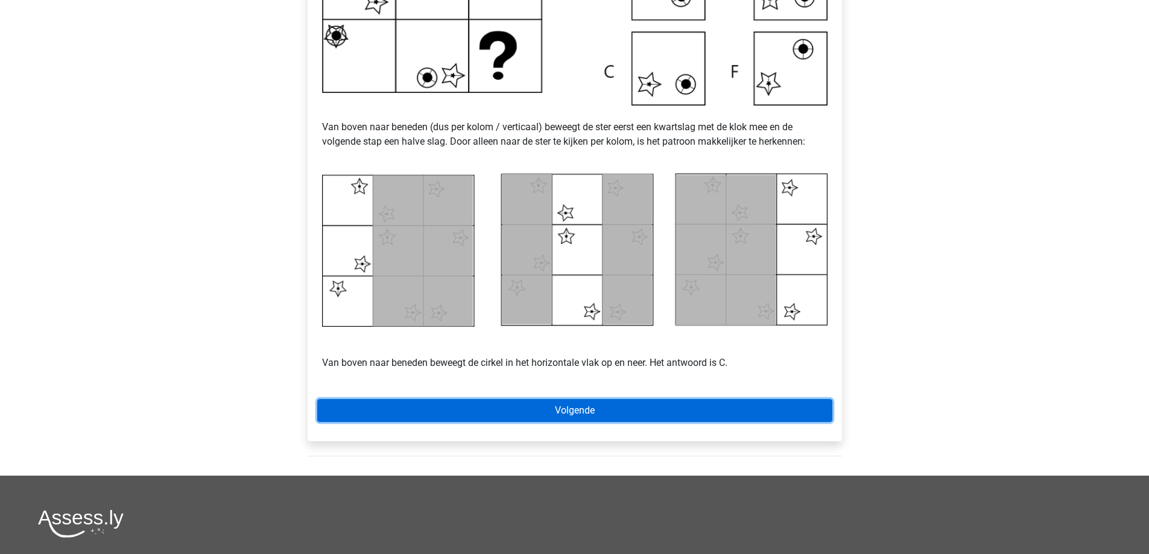
click at [577, 407] on link "Volgende" at bounding box center [574, 410] width 515 height 23
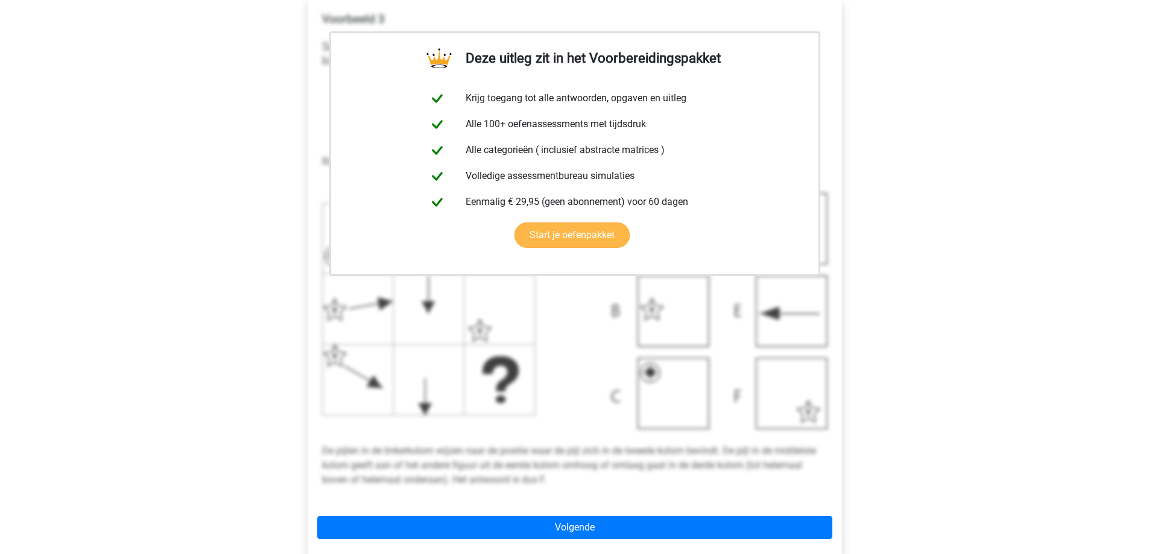
scroll to position [282, 0]
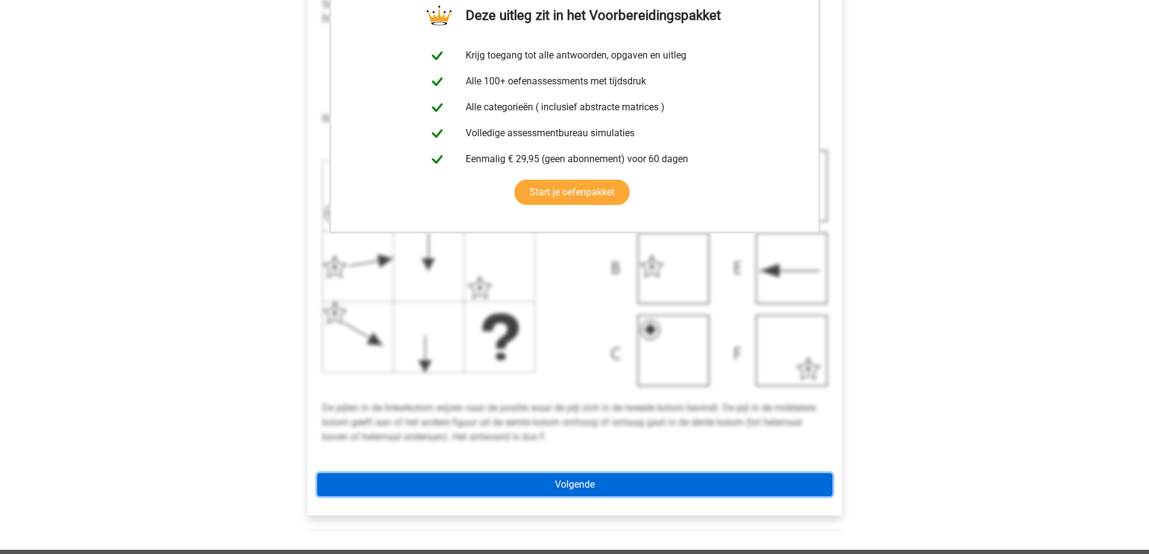
click at [582, 484] on link "Volgende" at bounding box center [574, 485] width 515 height 23
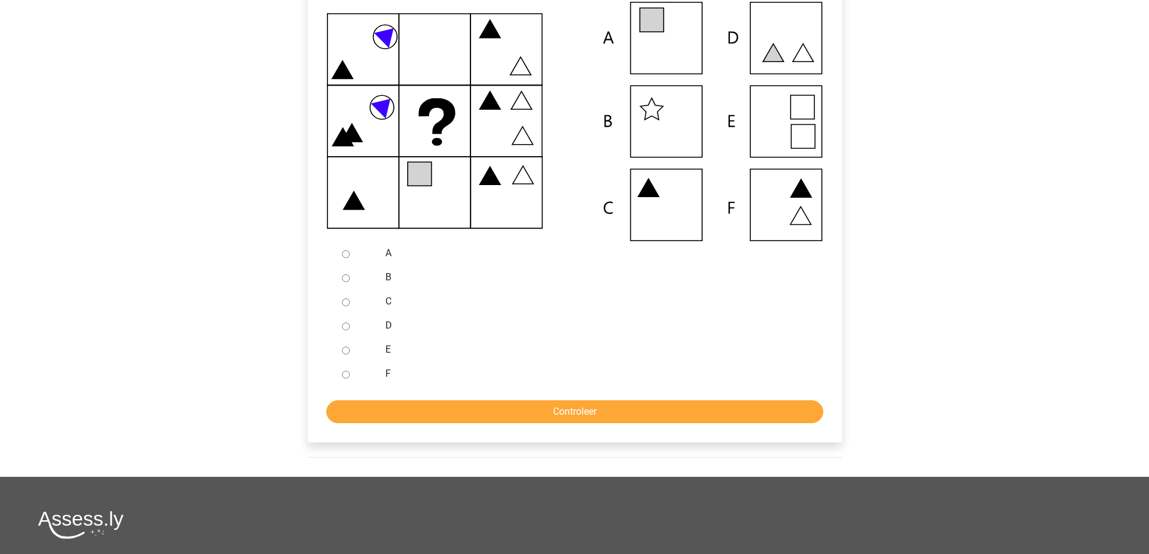
scroll to position [141, 0]
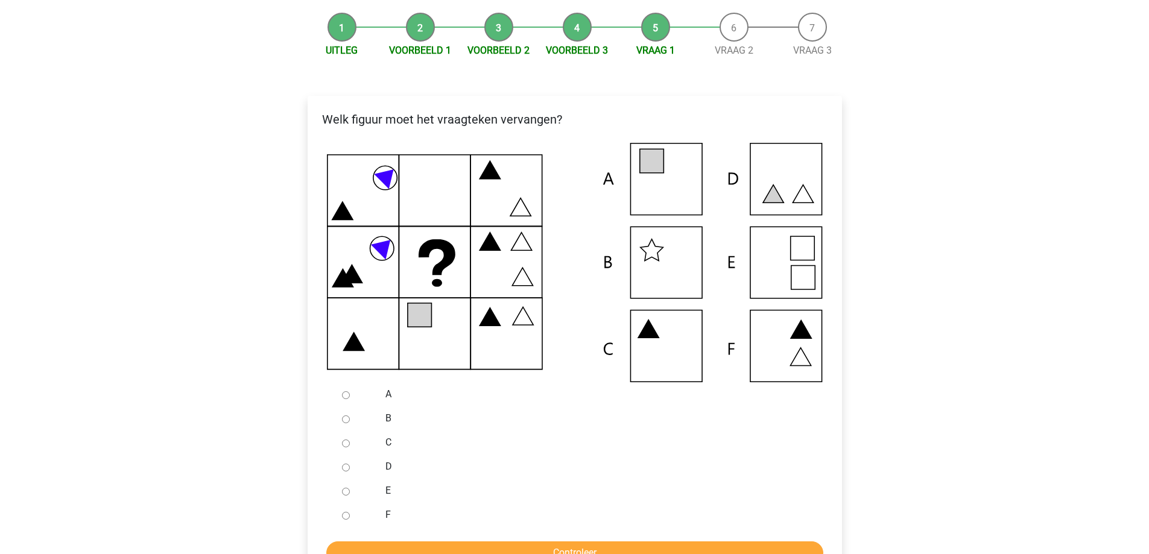
click at [342, 422] on input "B" at bounding box center [346, 420] width 8 height 8
radio input "true"
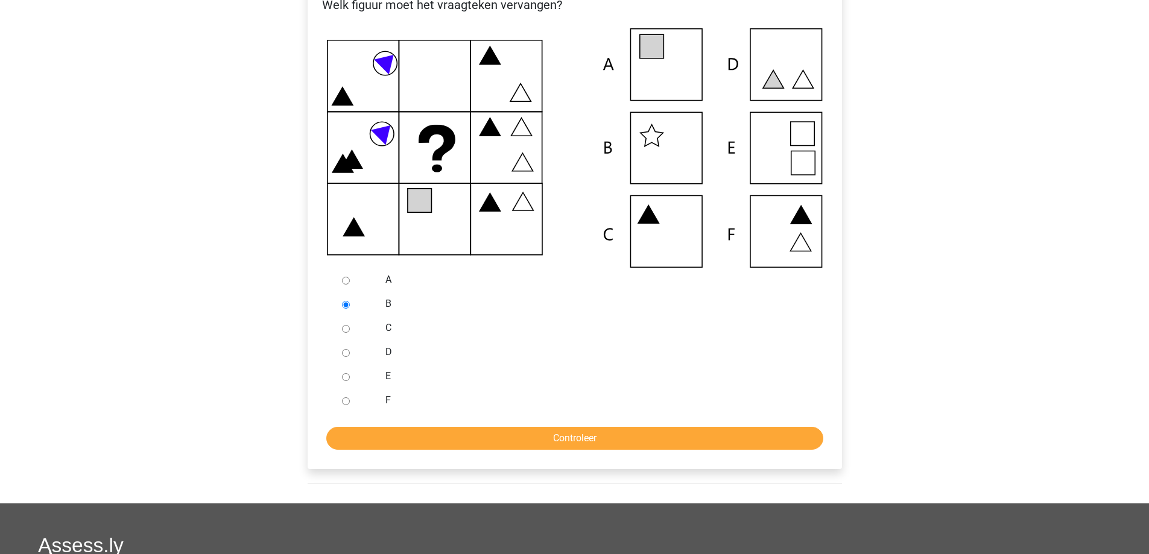
scroll to position [282, 0]
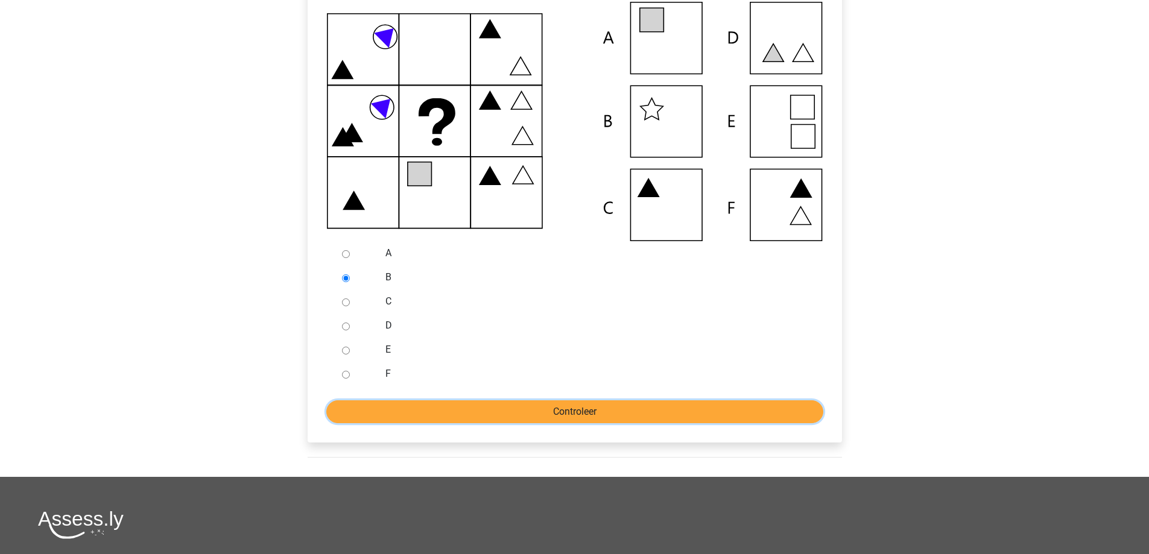
click at [565, 410] on input "Controleer" at bounding box center [574, 412] width 497 height 23
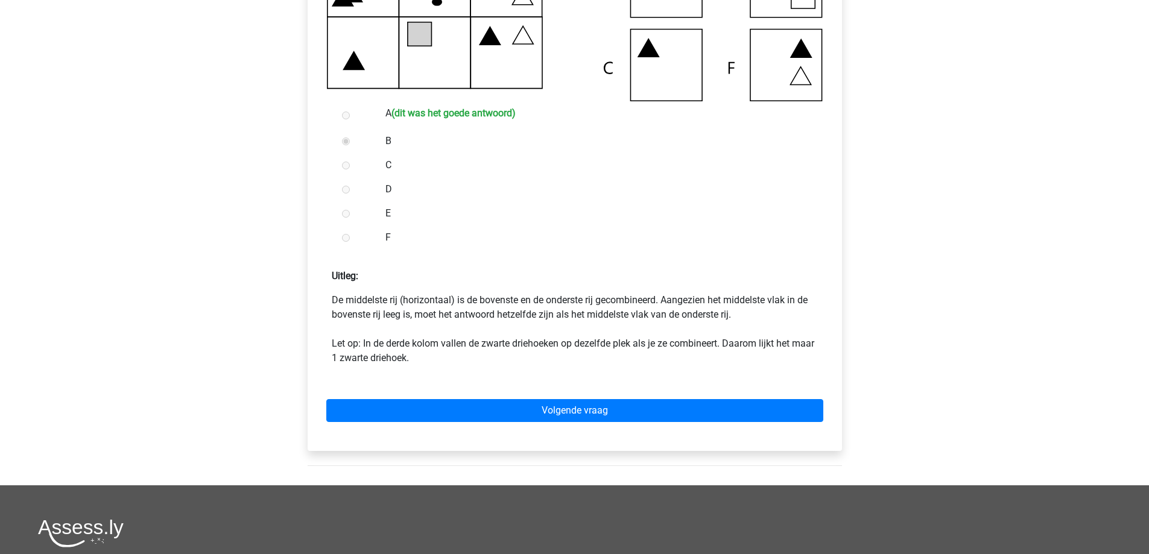
scroll to position [422, 0]
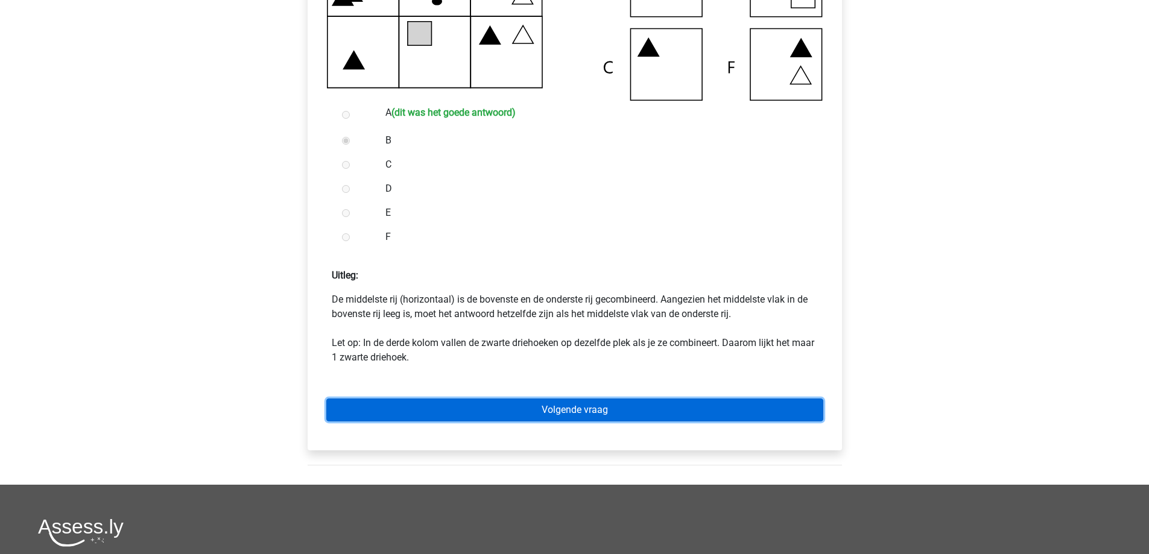
click at [574, 414] on link "Volgende vraag" at bounding box center [574, 410] width 497 height 23
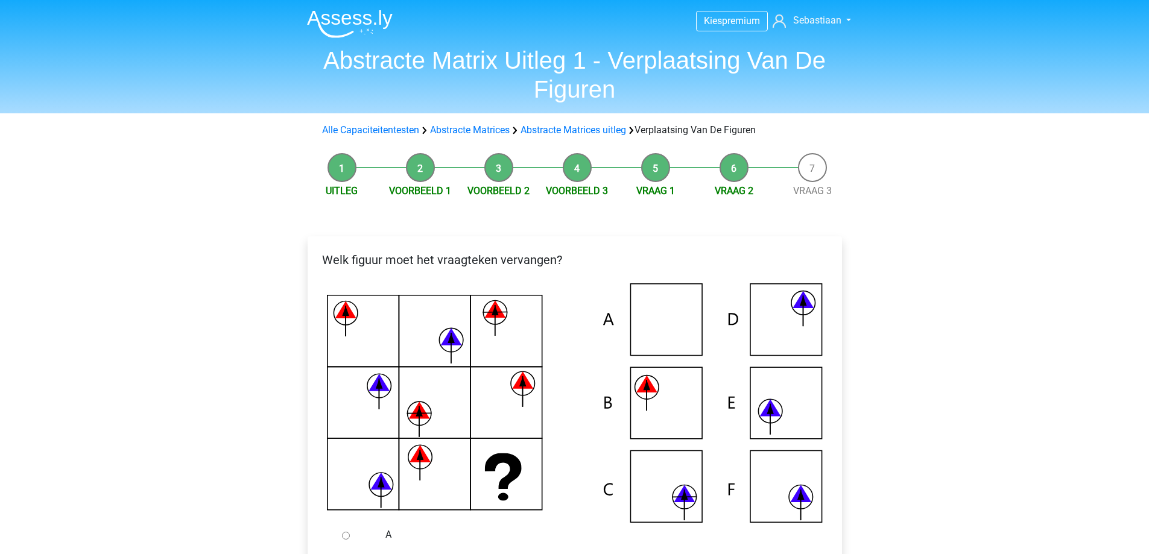
scroll to position [141, 0]
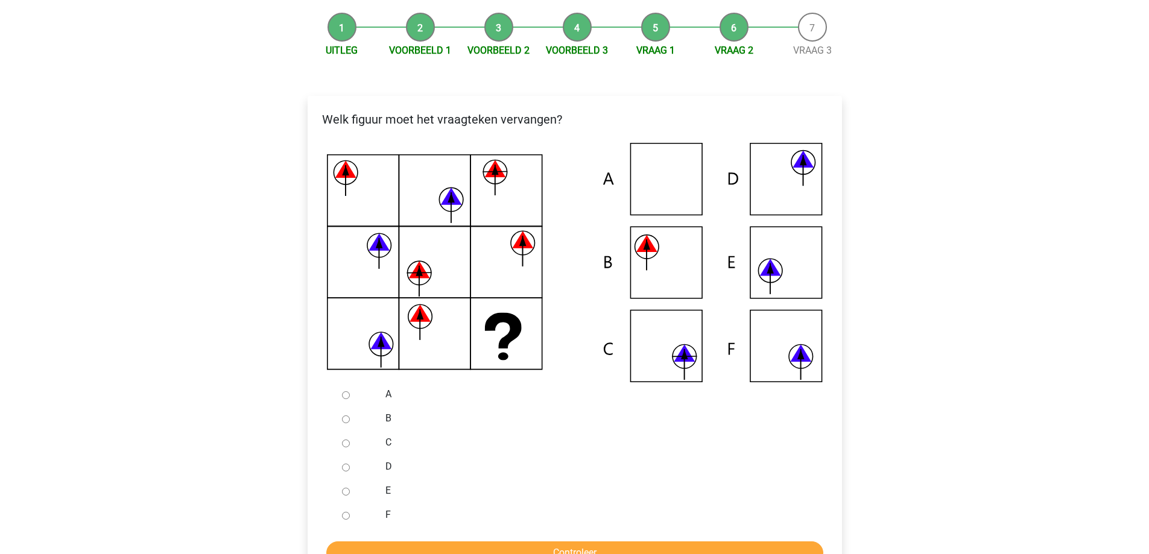
click at [345, 423] on input "B" at bounding box center [346, 420] width 8 height 8
radio input "true"
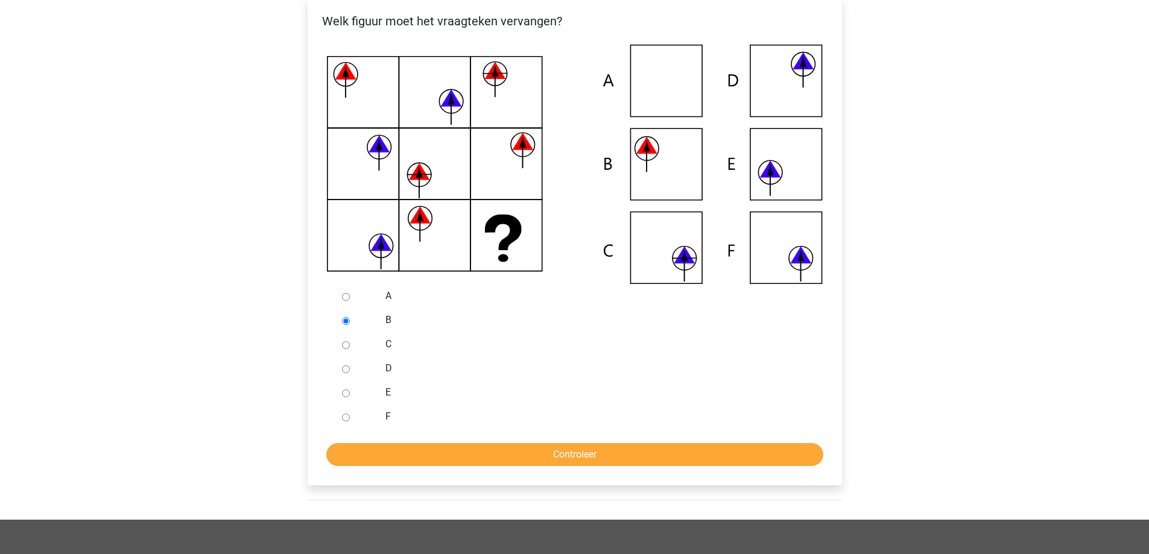
scroll to position [282, 0]
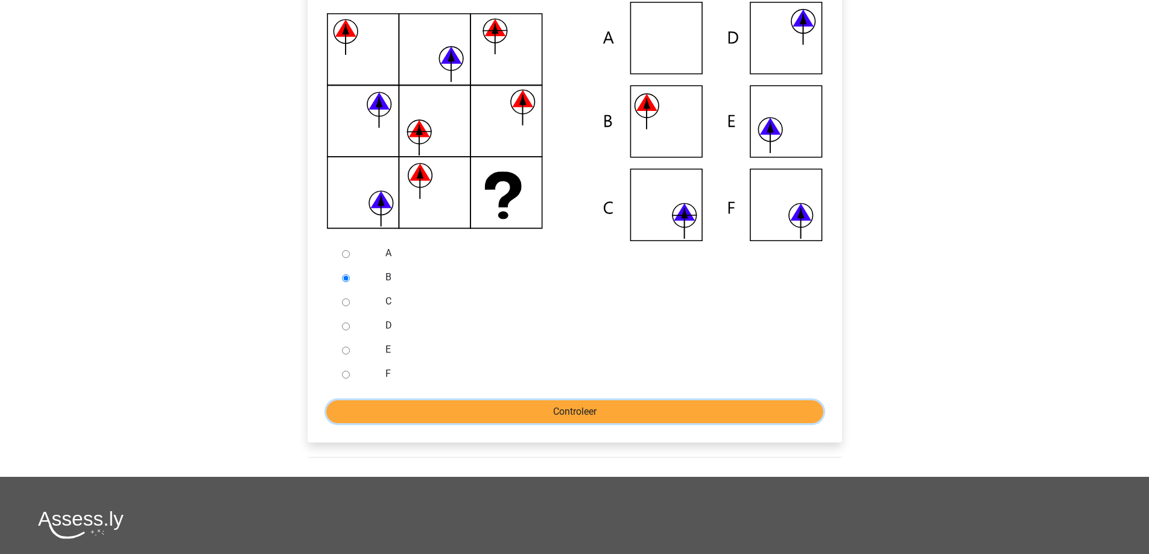
click at [565, 416] on input "Controleer" at bounding box center [574, 412] width 497 height 23
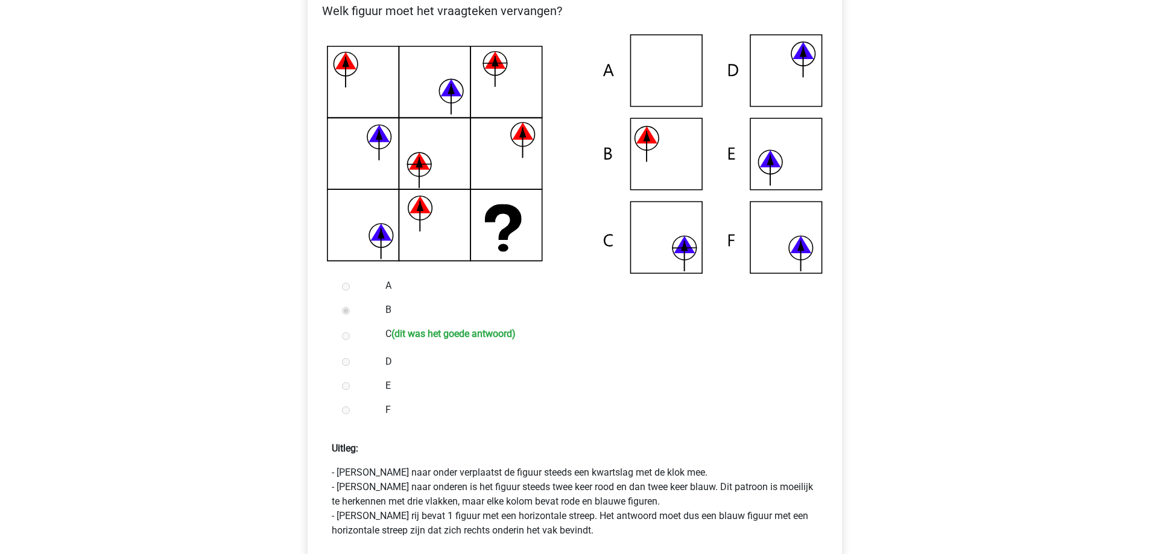
scroll to position [390, 0]
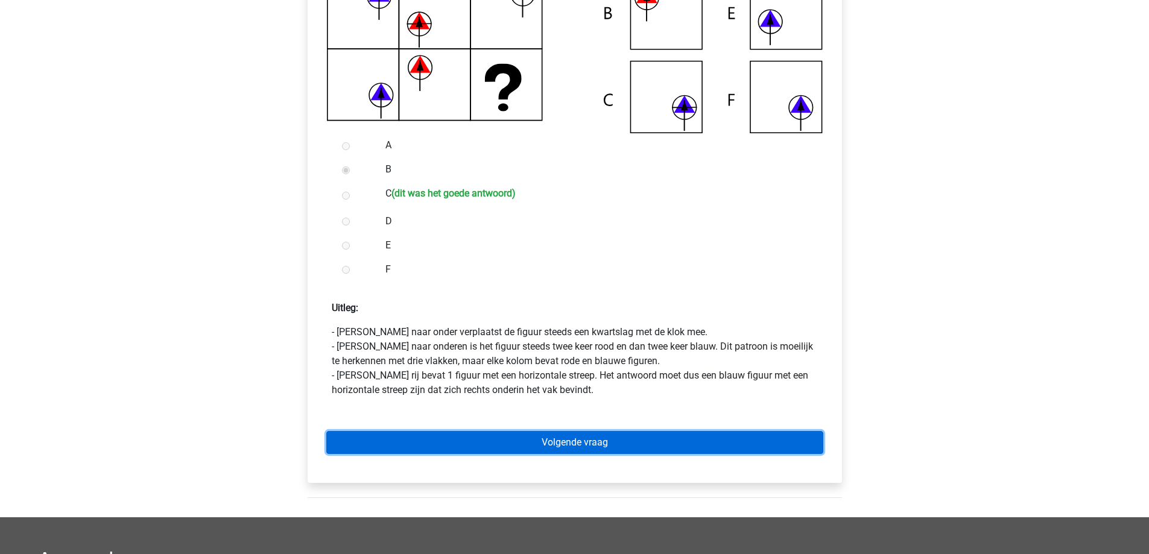
click at [587, 445] on link "Volgende vraag" at bounding box center [574, 442] width 497 height 23
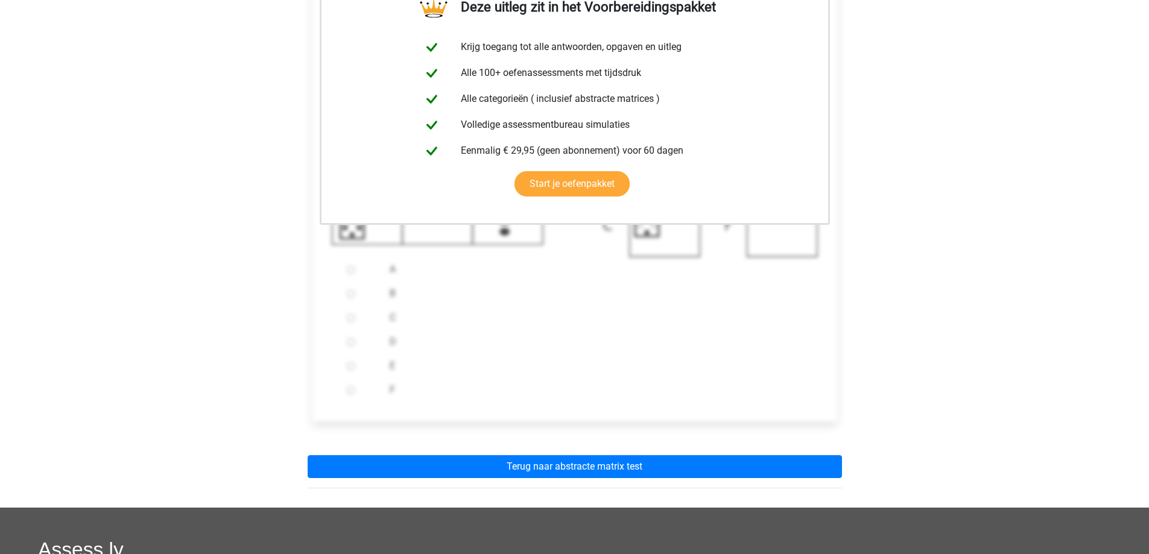
scroll to position [256, 0]
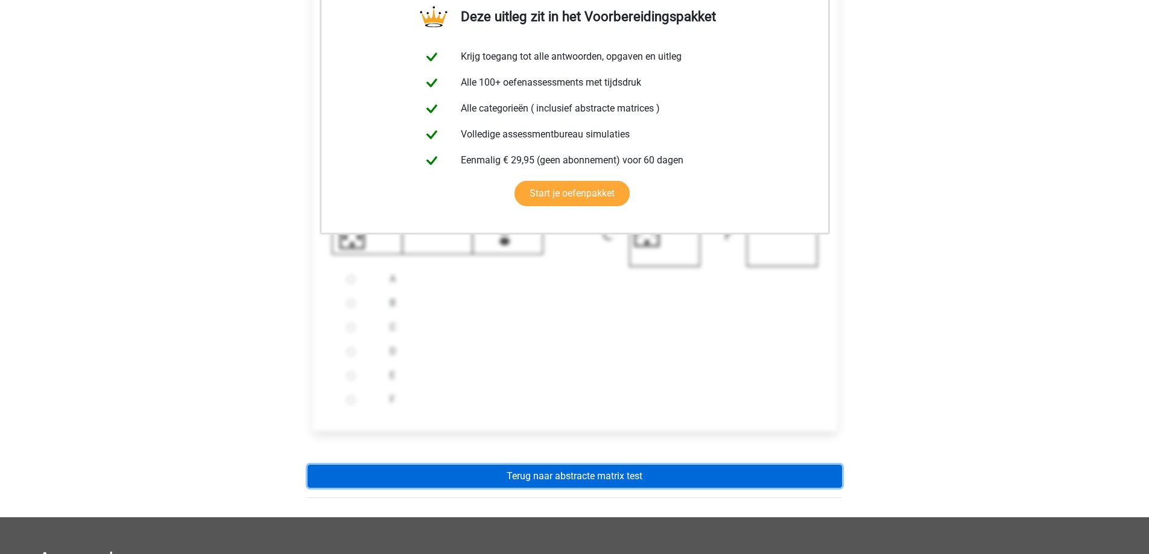
click at [588, 475] on link "Terug naar abstracte matrix test" at bounding box center [575, 476] width 535 height 23
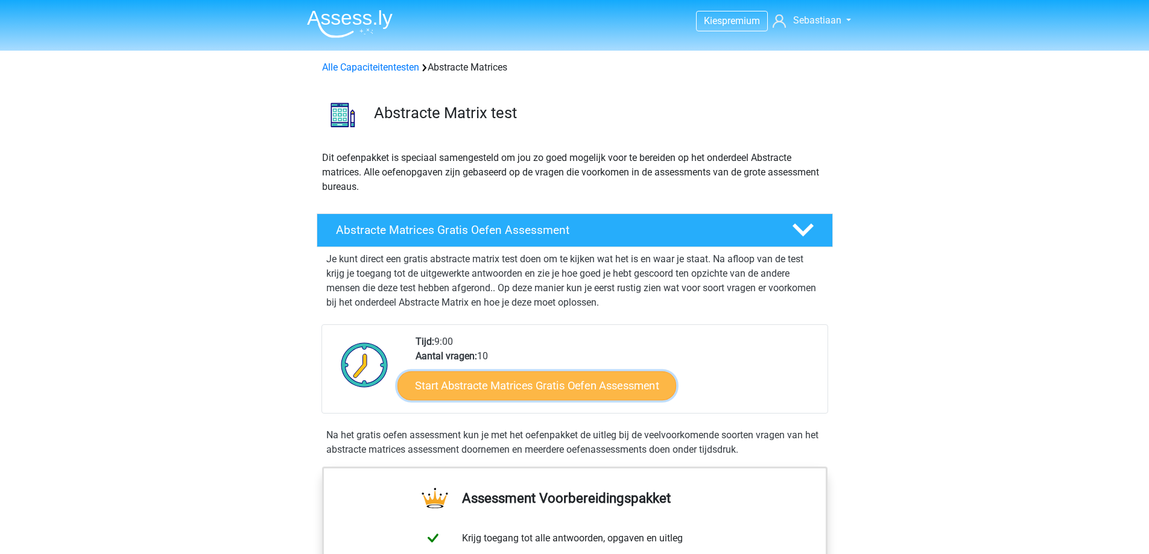
click at [504, 389] on link "Start Abstracte Matrices Gratis Oefen Assessment" at bounding box center [537, 385] width 279 height 29
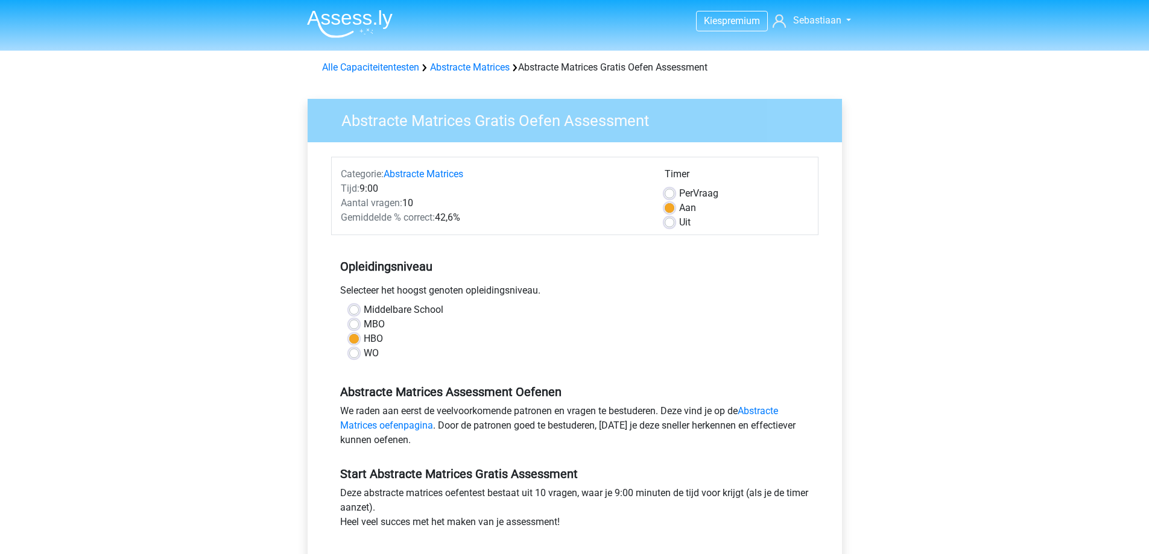
click at [364, 325] on label "MBO" at bounding box center [374, 324] width 21 height 14
click at [352, 325] on input "MBO" at bounding box center [354, 323] width 10 height 12
radio input "true"
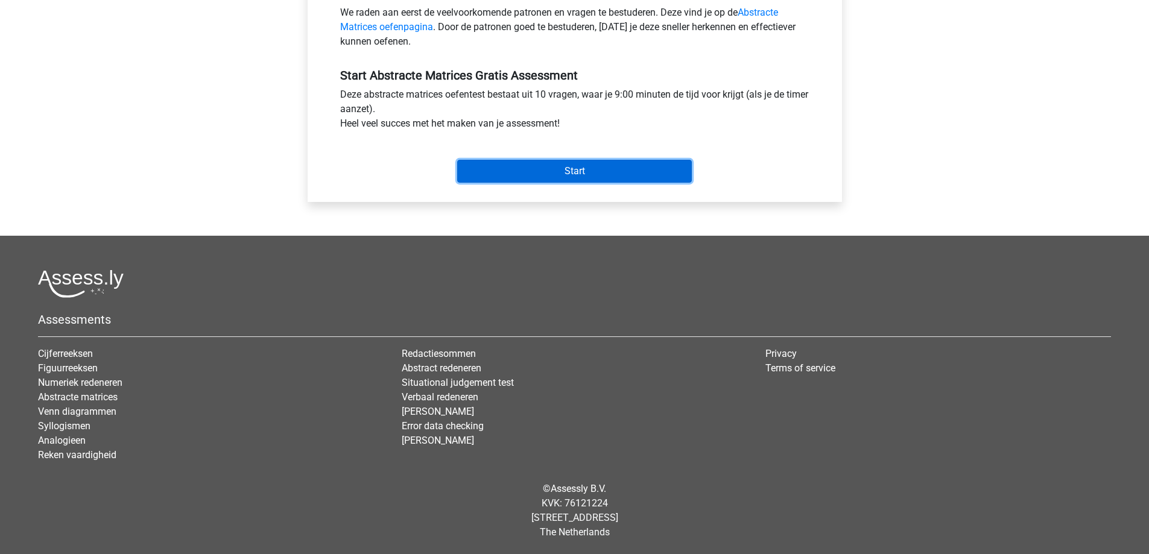
click at [565, 171] on input "Start" at bounding box center [574, 171] width 235 height 23
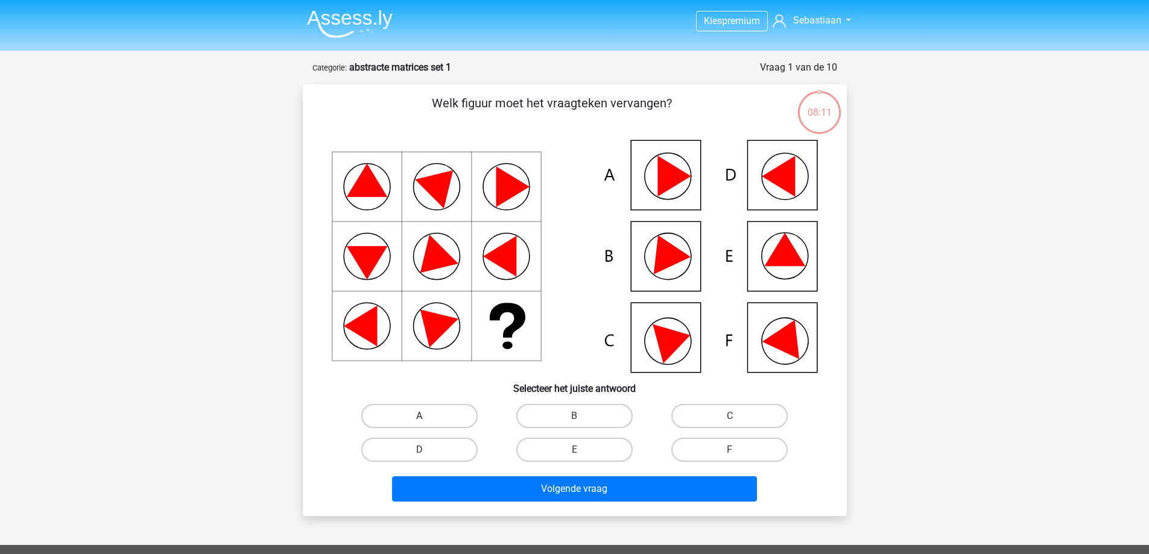
click at [431, 420] on label "A" at bounding box center [419, 416] width 116 height 24
click at [427, 420] on input "A" at bounding box center [423, 420] width 8 height 8
radio input "true"
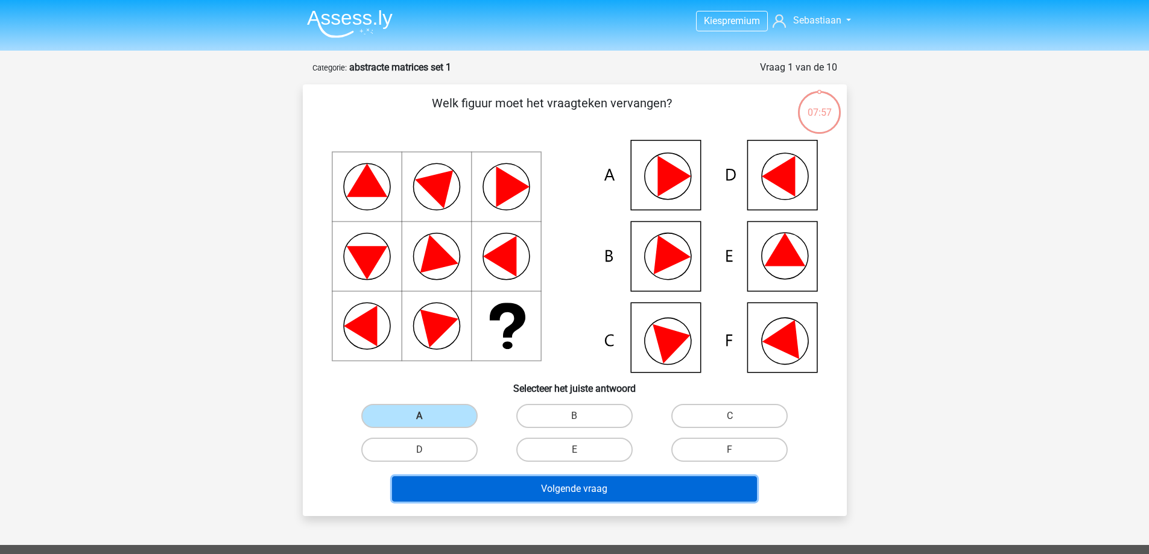
click at [580, 494] on button "Volgende vraag" at bounding box center [574, 489] width 365 height 25
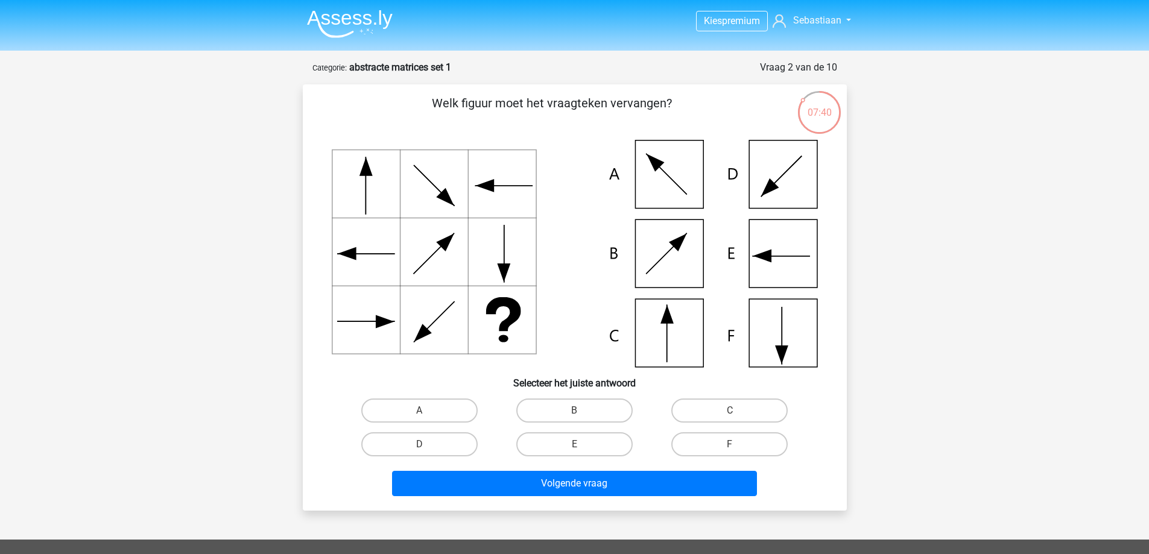
click at [736, 411] on input "C" at bounding box center [734, 415] width 8 height 8
radio input "true"
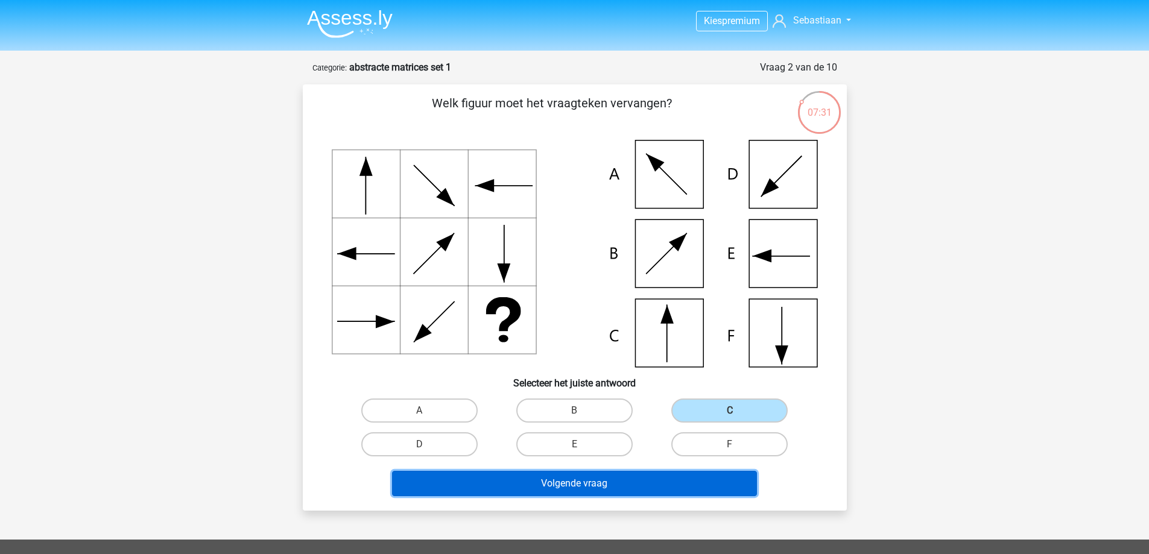
click at [618, 484] on button "Volgende vraag" at bounding box center [574, 483] width 365 height 25
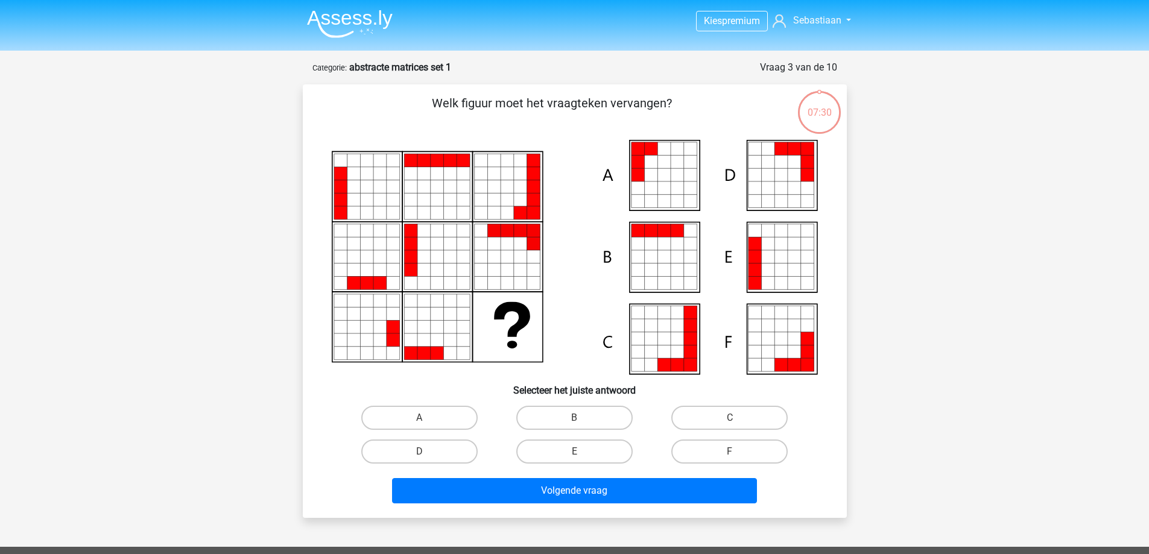
scroll to position [60, 0]
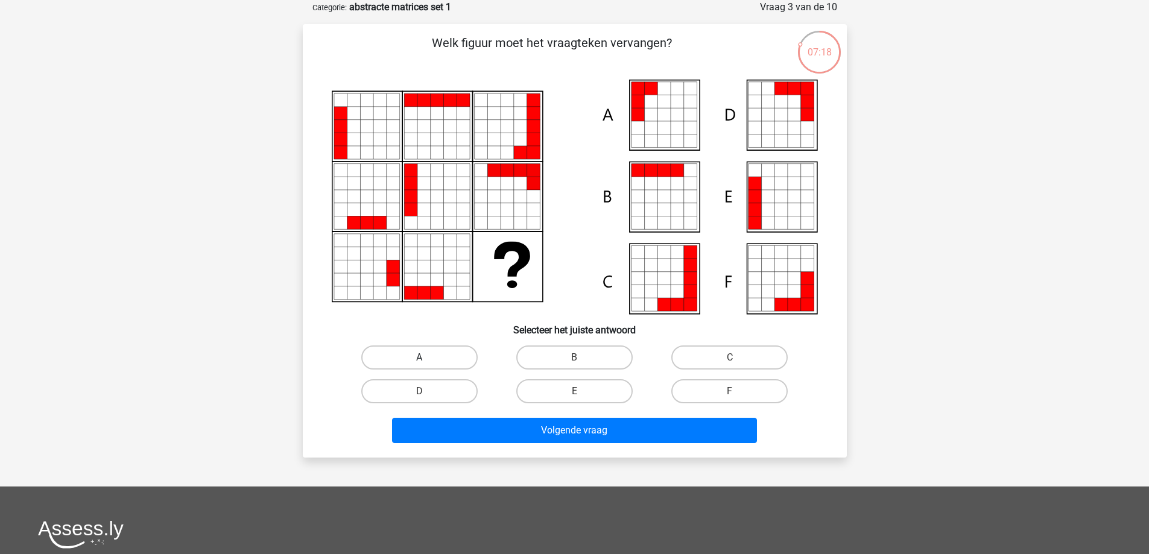
click at [422, 355] on label "A" at bounding box center [419, 358] width 116 height 24
click at [422, 358] on input "A" at bounding box center [423, 362] width 8 height 8
radio input "true"
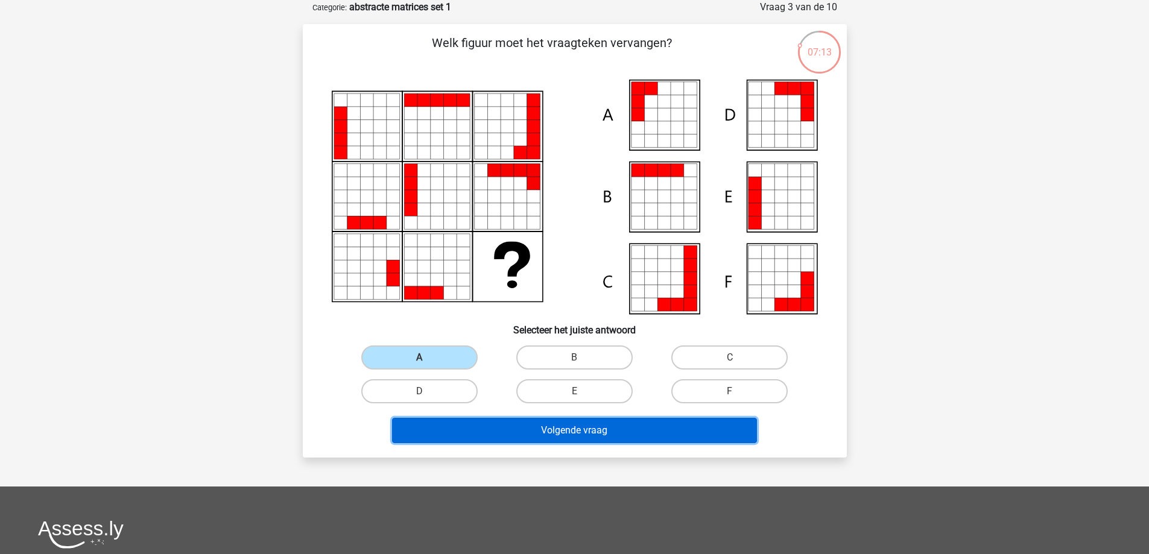
click at [557, 432] on button "Volgende vraag" at bounding box center [574, 430] width 365 height 25
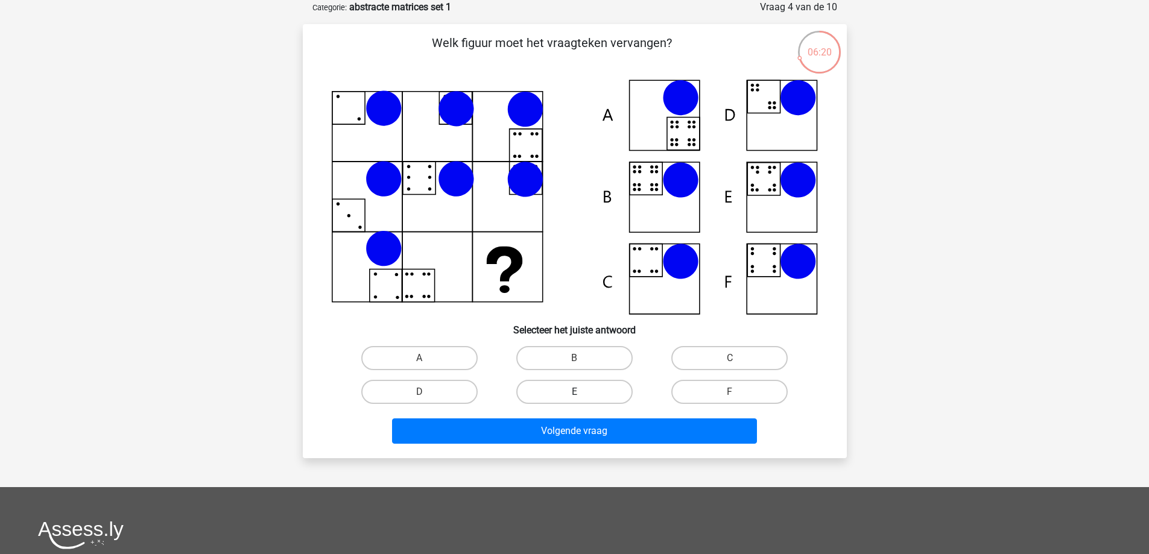
click at [589, 398] on label "E" at bounding box center [574, 392] width 116 height 24
click at [582, 398] on input "E" at bounding box center [578, 396] width 8 height 8
radio input "true"
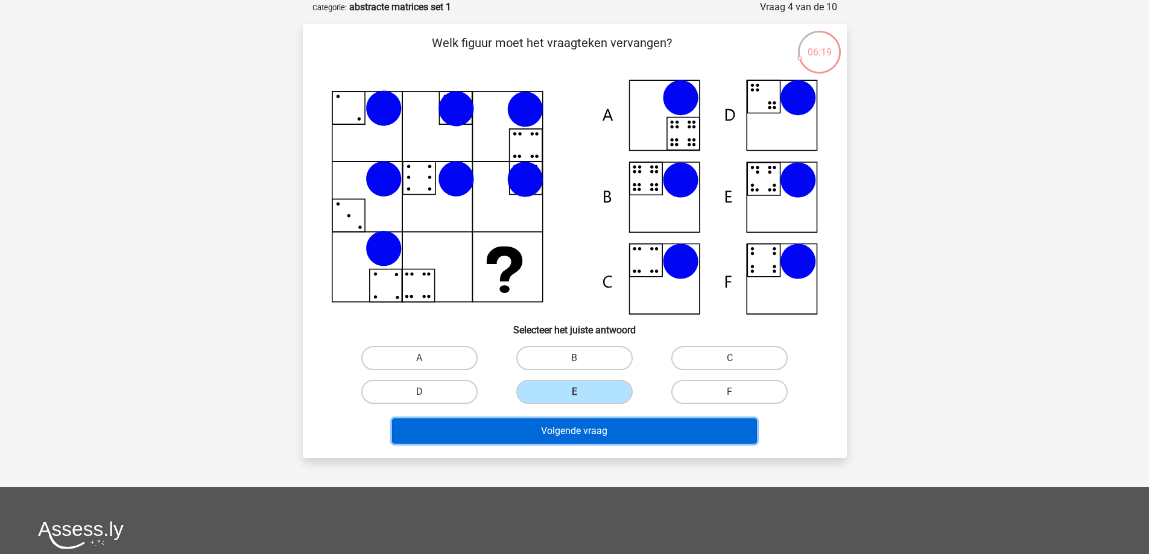
click at [600, 433] on button "Volgende vraag" at bounding box center [574, 431] width 365 height 25
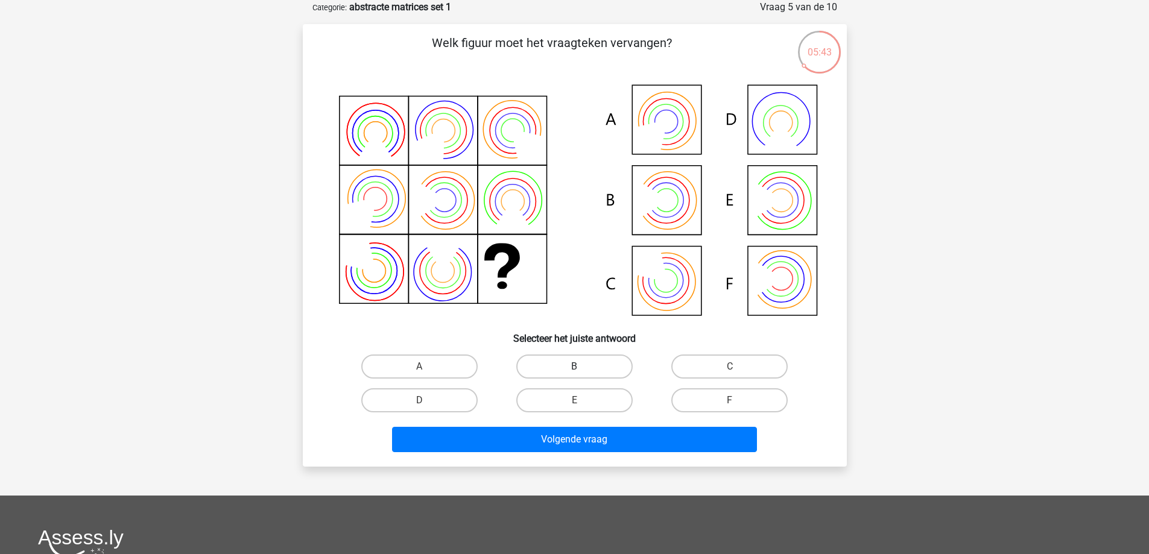
click at [588, 361] on label "B" at bounding box center [574, 367] width 116 height 24
click at [582, 367] on input "B" at bounding box center [578, 371] width 8 height 8
radio input "true"
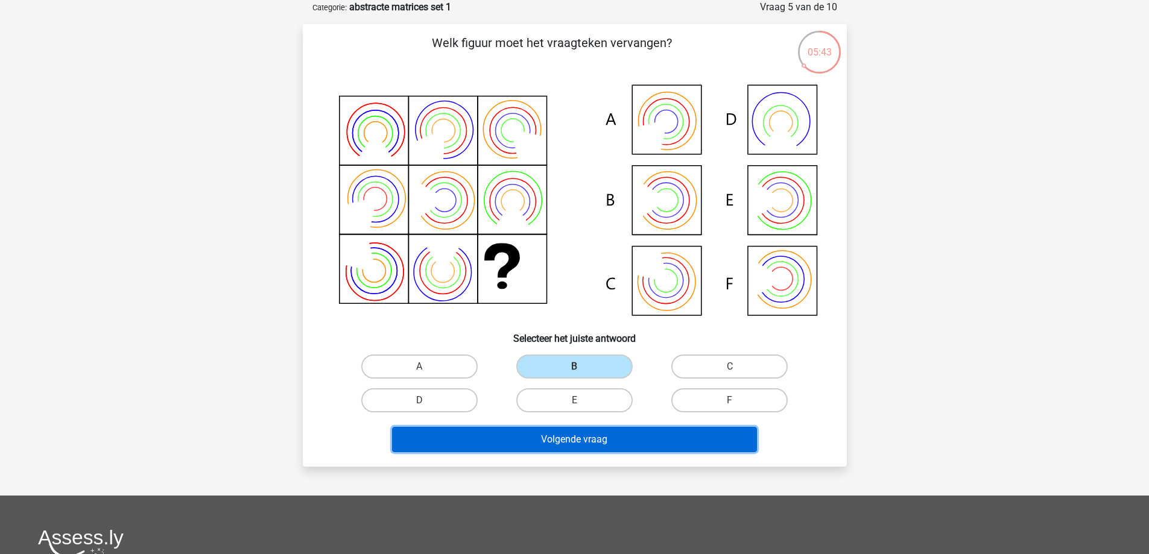
click at [604, 448] on button "Volgende vraag" at bounding box center [574, 439] width 365 height 25
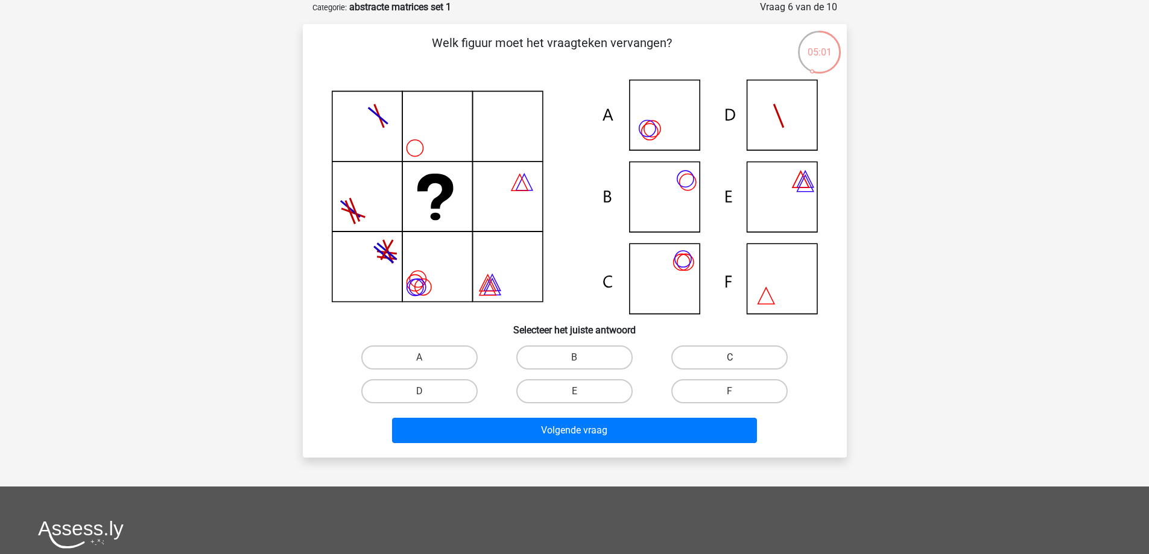
click at [719, 361] on label "C" at bounding box center [729, 358] width 116 height 24
click at [730, 361] on input "C" at bounding box center [734, 362] width 8 height 8
radio input "true"
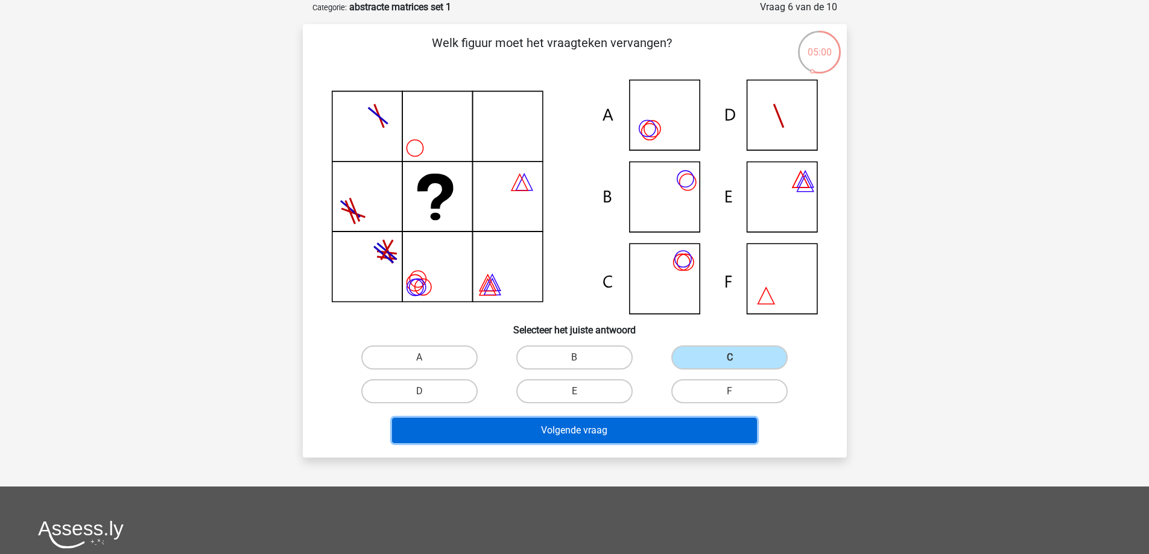
click at [617, 427] on button "Volgende vraag" at bounding box center [574, 430] width 365 height 25
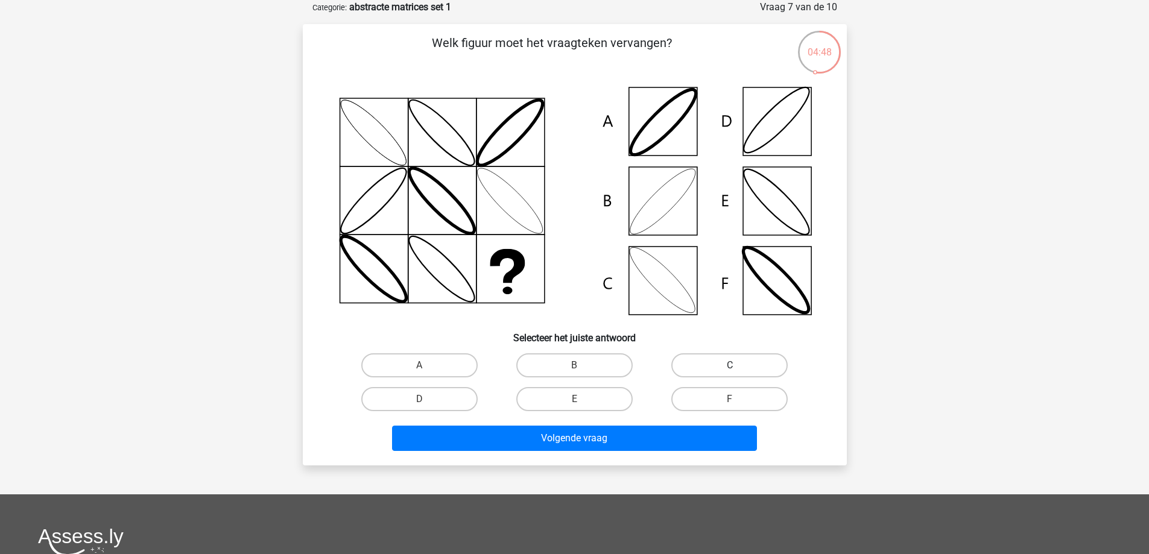
click at [728, 364] on label "C" at bounding box center [729, 366] width 116 height 24
click at [730, 366] on input "C" at bounding box center [734, 370] width 8 height 8
radio input "true"
click at [603, 365] on label "B" at bounding box center [574, 366] width 116 height 24
click at [582, 366] on input "B" at bounding box center [578, 370] width 8 height 8
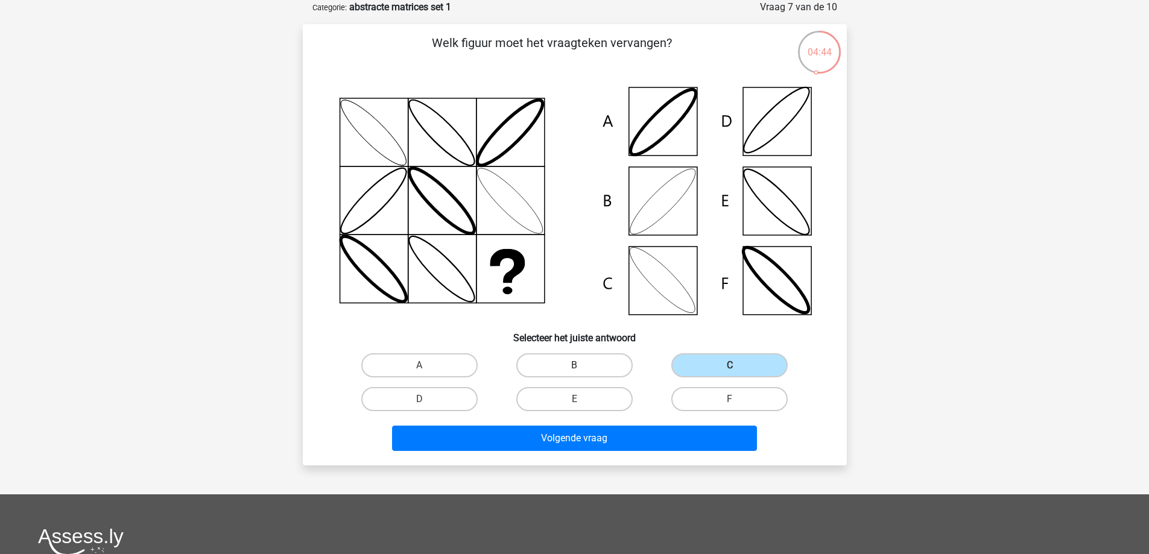
radio input "true"
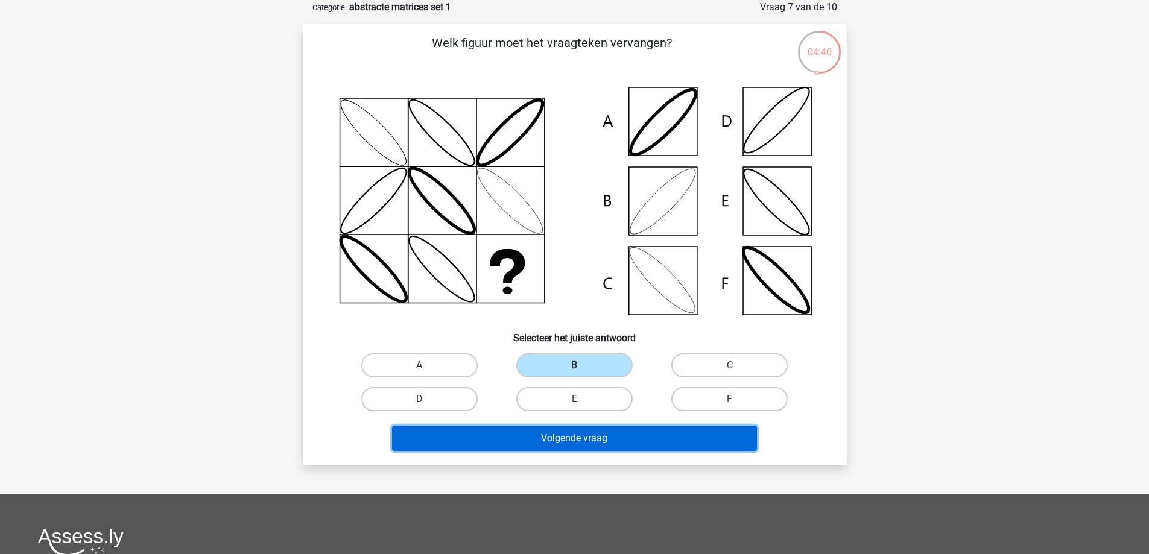
click at [576, 434] on button "Volgende vraag" at bounding box center [574, 438] width 365 height 25
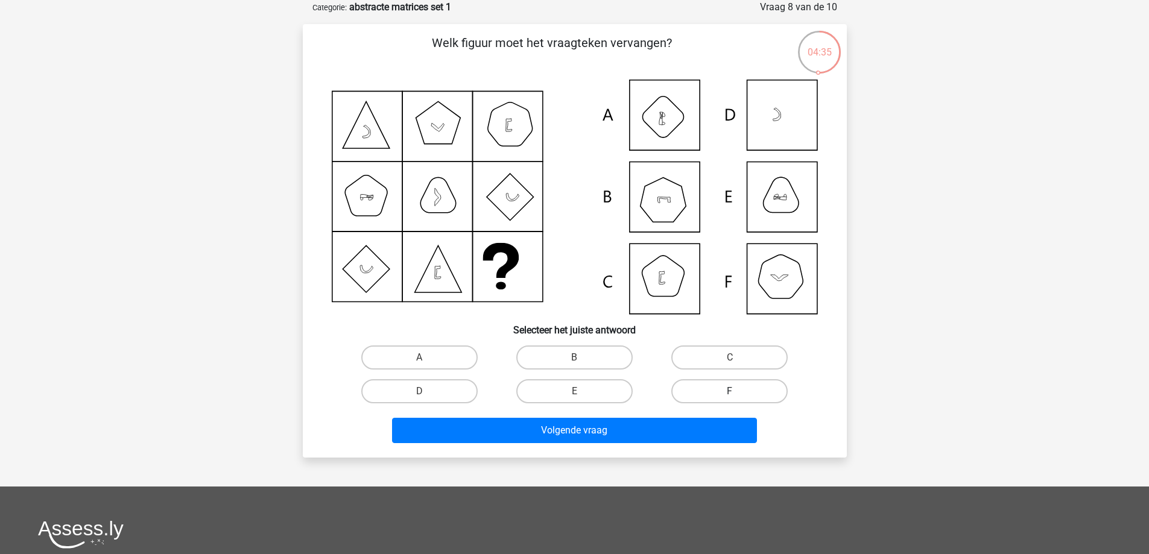
click at [712, 388] on label "F" at bounding box center [729, 391] width 116 height 24
click at [730, 392] on input "F" at bounding box center [734, 396] width 8 height 8
radio input "true"
click at [568, 351] on label "B" at bounding box center [574, 358] width 116 height 24
click at [574, 358] on input "B" at bounding box center [578, 362] width 8 height 8
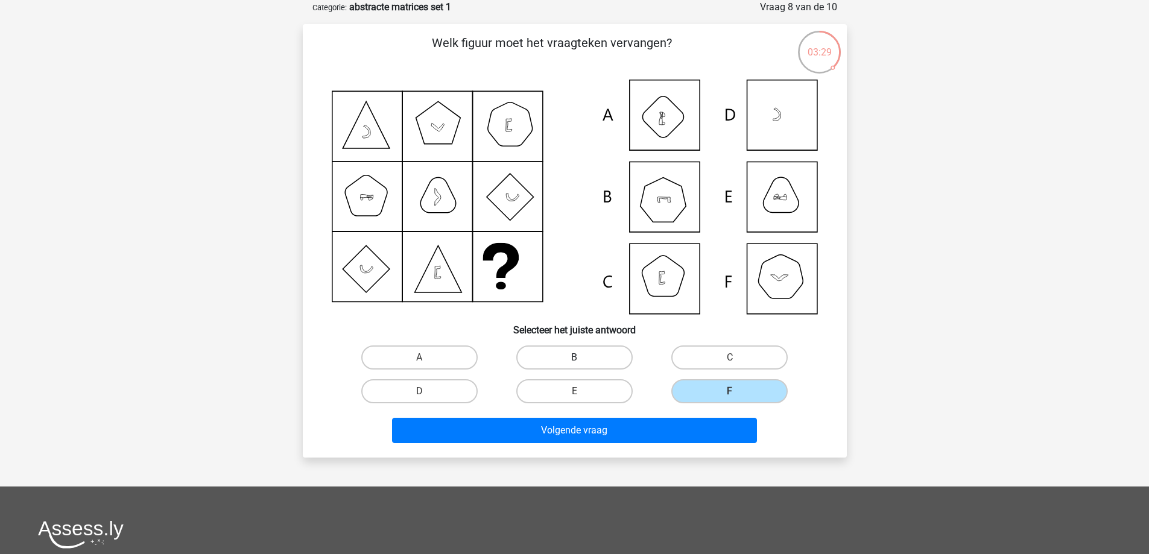
radio input "true"
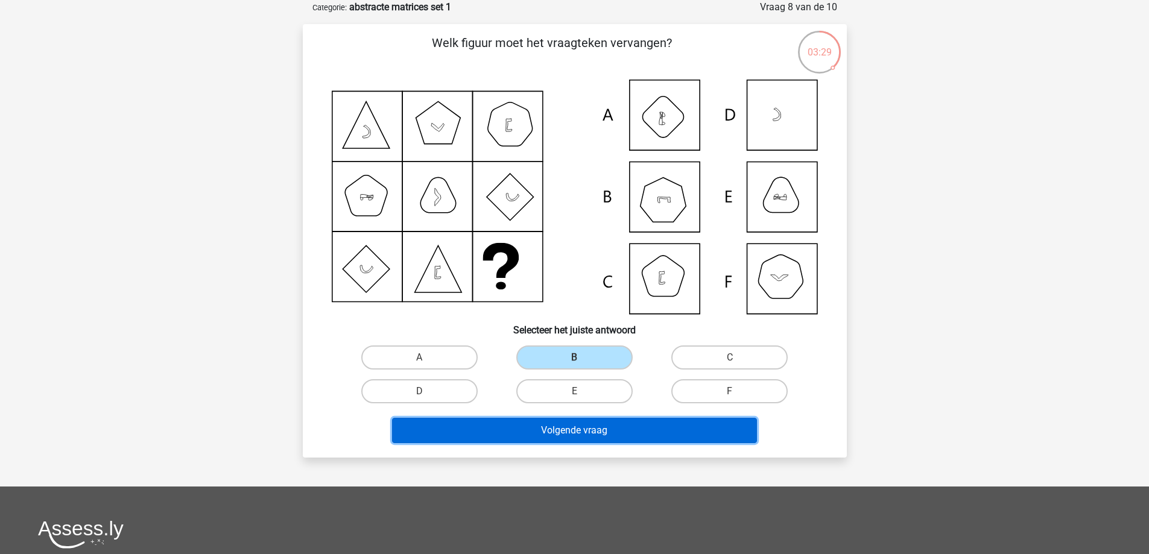
click at [607, 426] on button "Volgende vraag" at bounding box center [574, 430] width 365 height 25
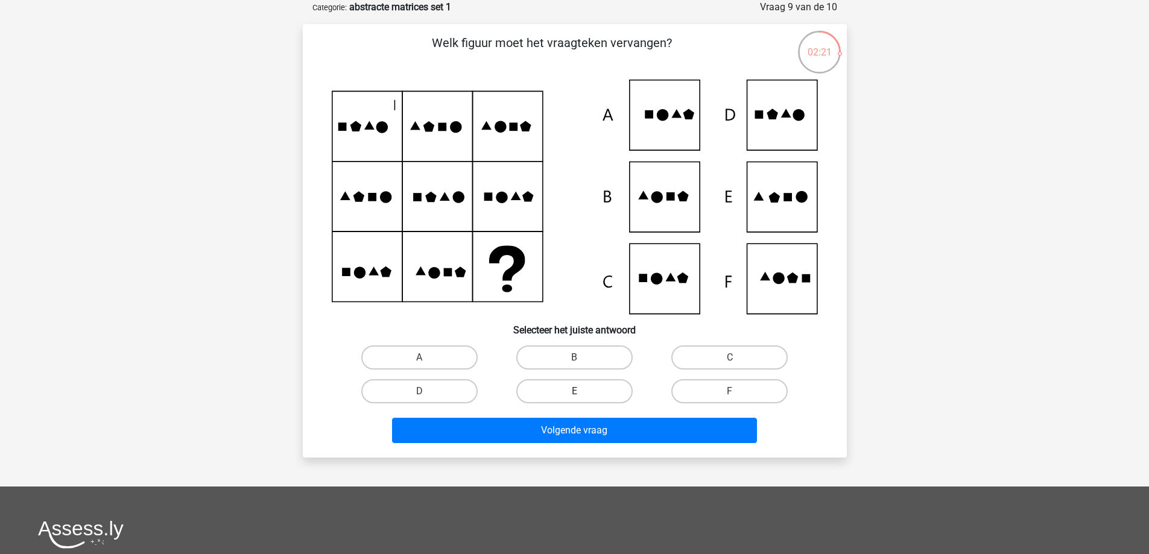
click at [585, 391] on label "E" at bounding box center [574, 391] width 116 height 24
click at [582, 392] on input "E" at bounding box center [578, 396] width 8 height 8
radio input "true"
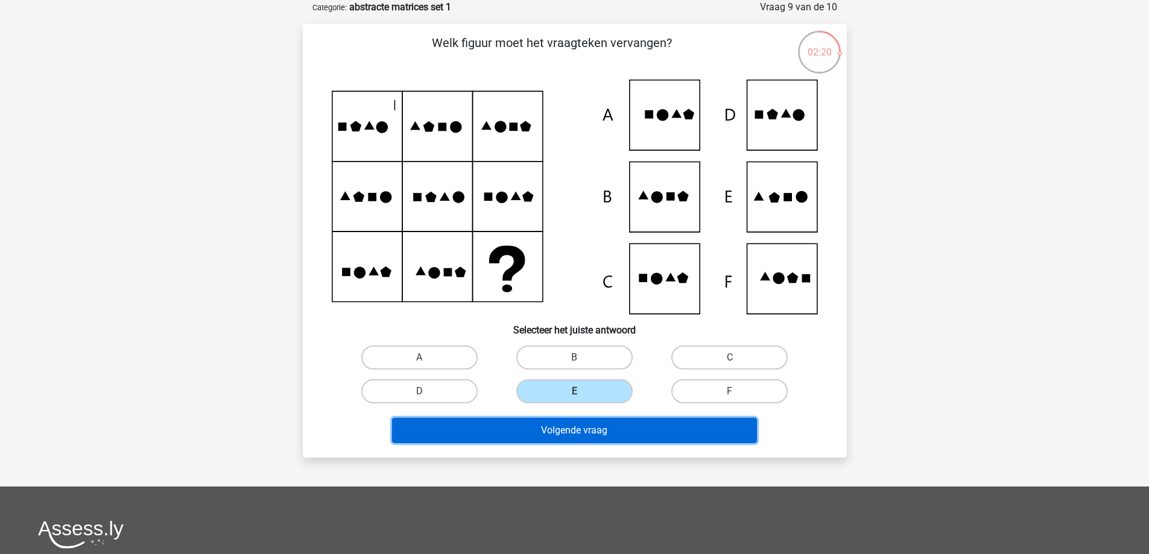
click at [583, 436] on button "Volgende vraag" at bounding box center [574, 430] width 365 height 25
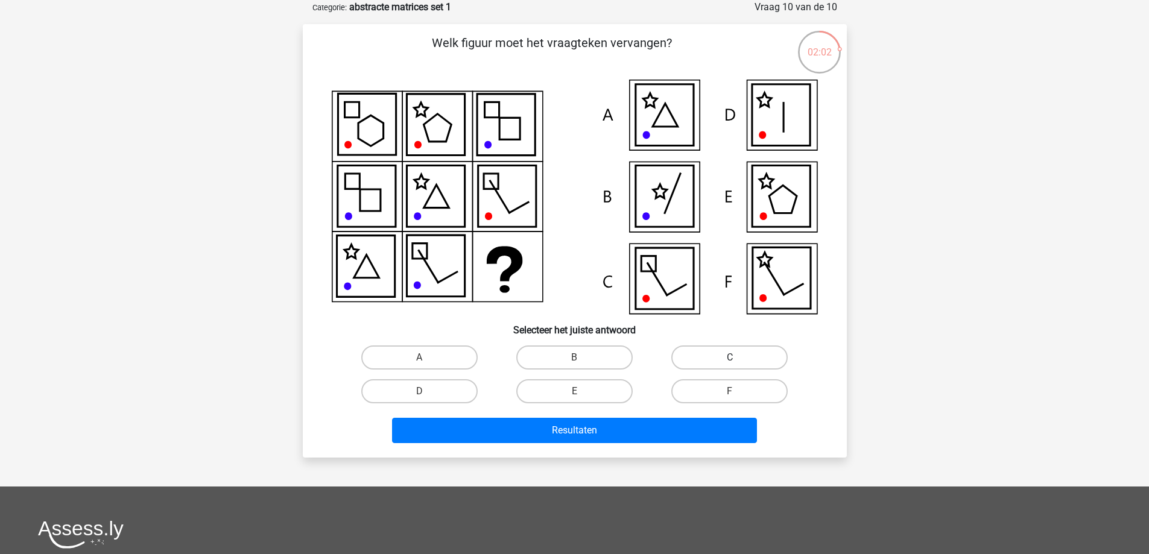
click at [710, 358] on label "C" at bounding box center [729, 358] width 116 height 24
click at [730, 358] on input "C" at bounding box center [734, 362] width 8 height 8
radio input "true"
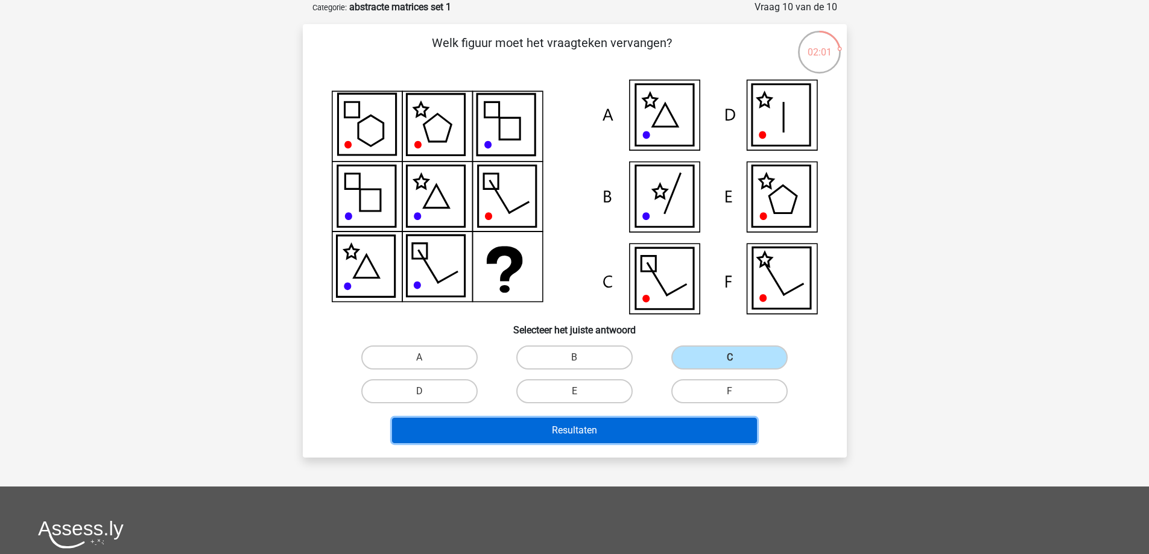
click at [577, 428] on button "Resultaten" at bounding box center [574, 430] width 365 height 25
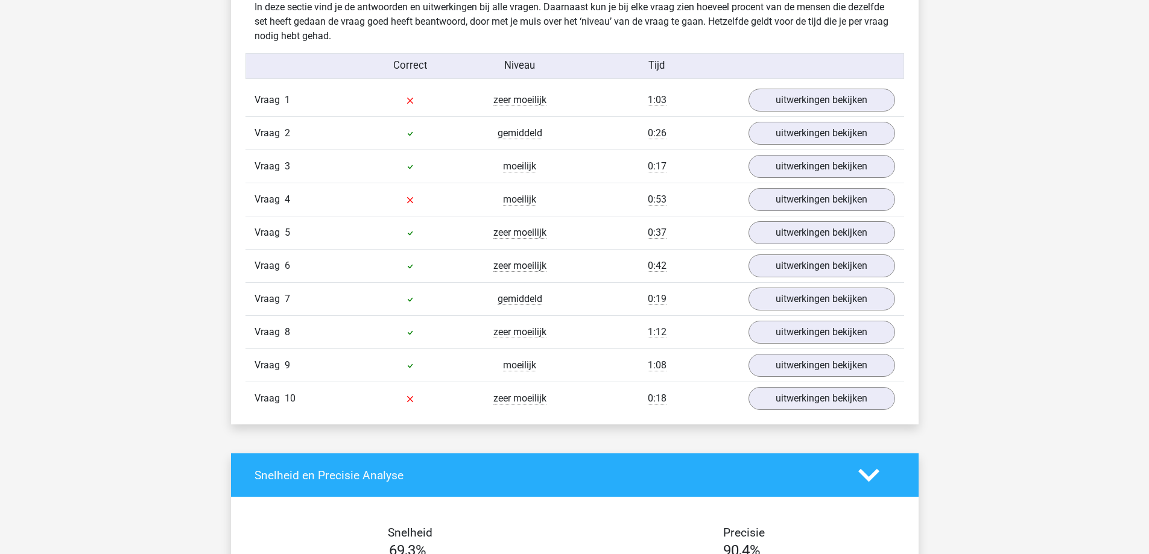
scroll to position [985, 0]
